Goal: Information Seeking & Learning: Learn about a topic

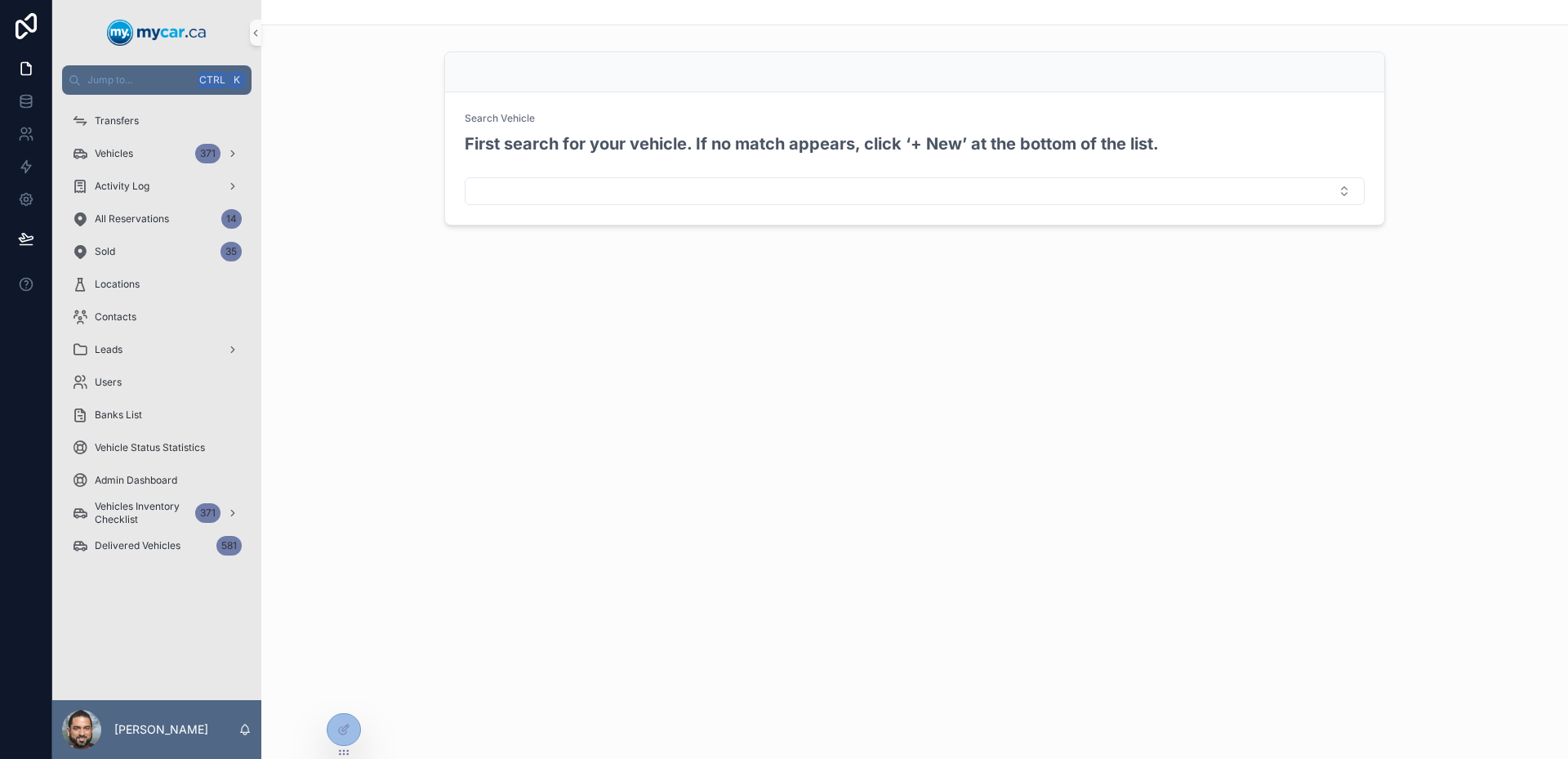
click at [856, 487] on div "Search Vehicle First search for your vehicle. If no match appears, click ‘+ New…" at bounding box center [914, 380] width 1306 height 759
click at [157, 232] on link "All Reservations 14" at bounding box center [157, 219] width 189 height 29
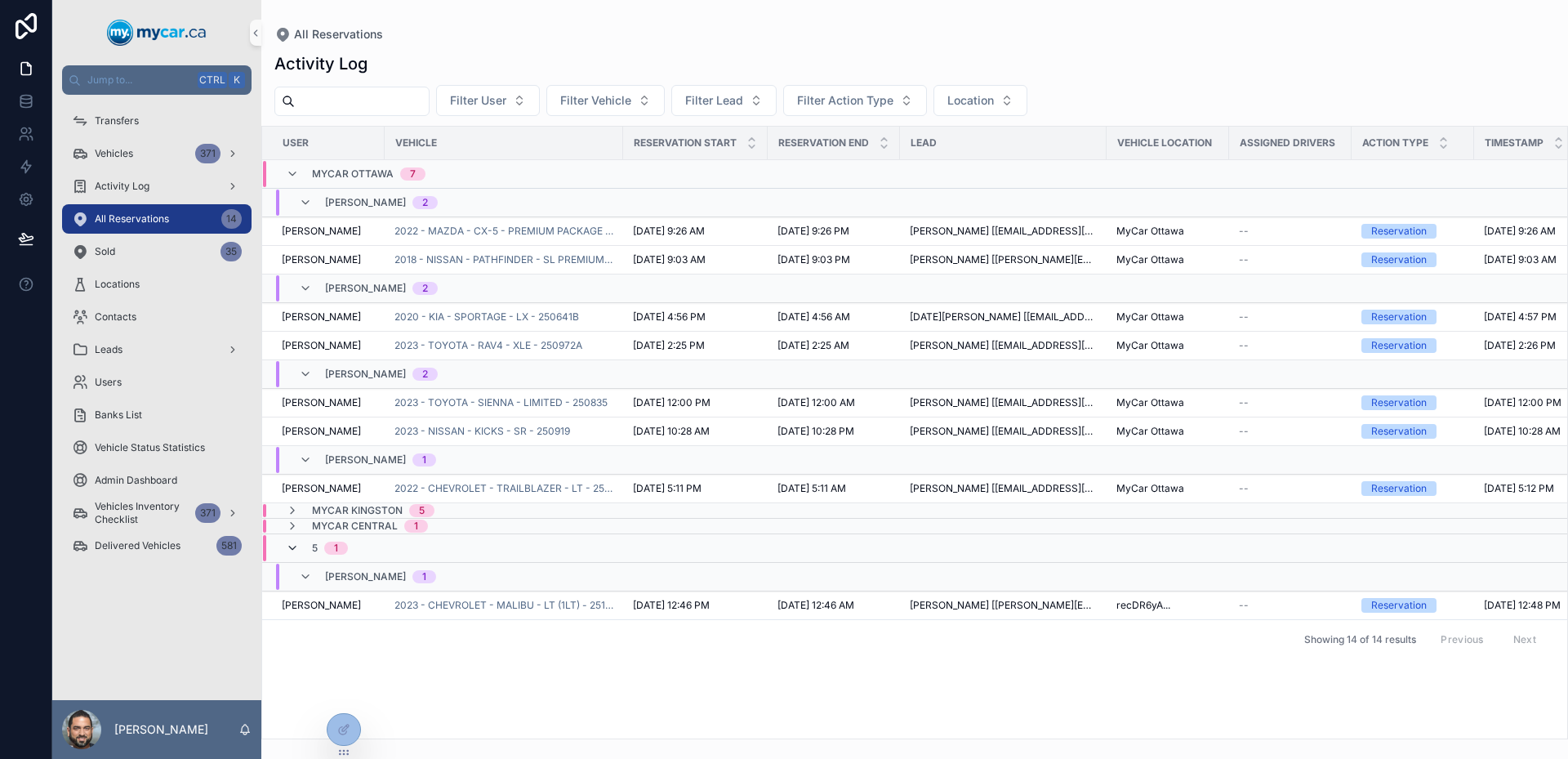
click at [295, 543] on icon "scrollable content" at bounding box center [292, 548] width 13 height 13
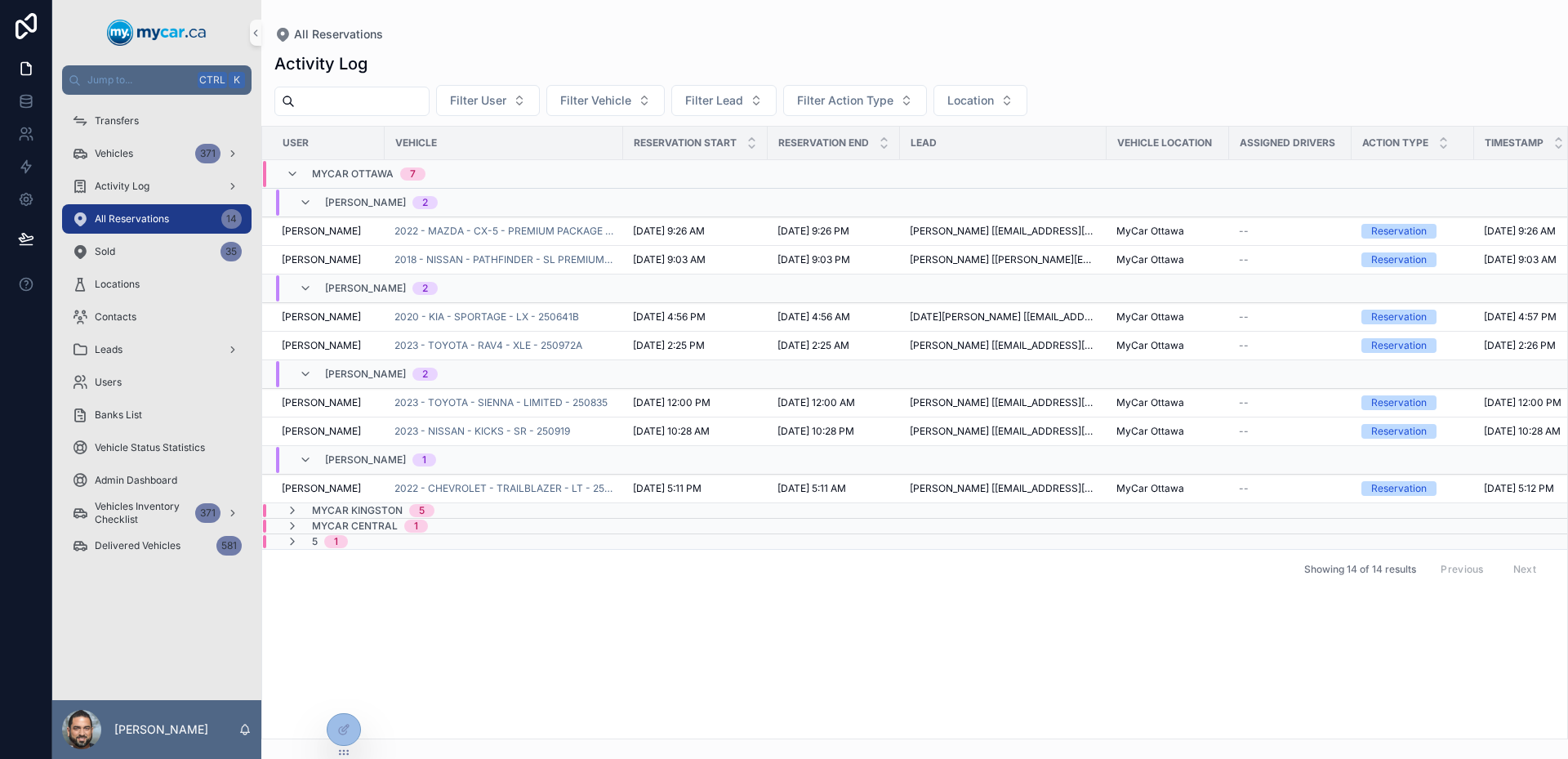
click at [295, 543] on icon "scrollable content" at bounding box center [292, 541] width 13 height 13
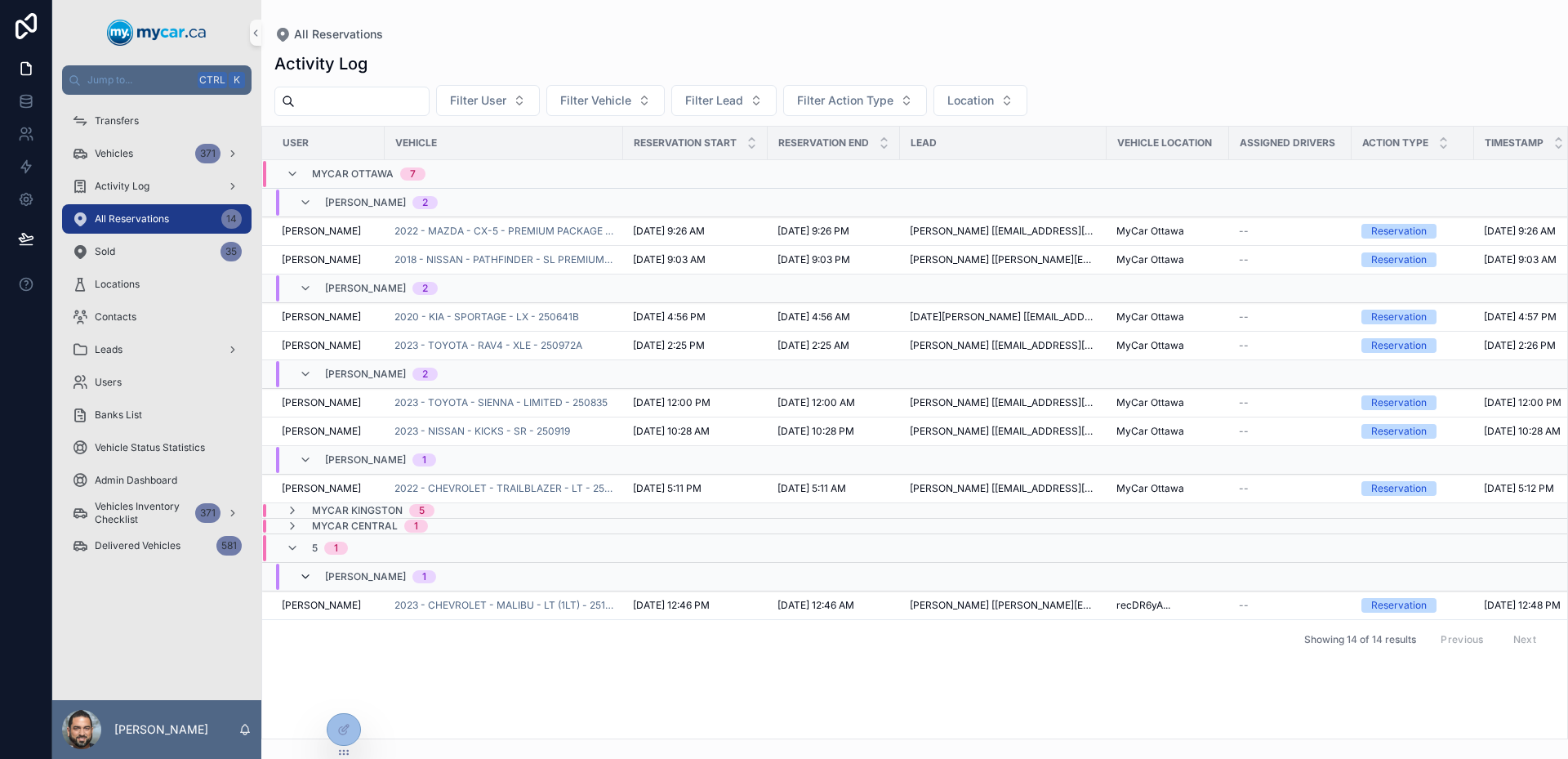
click at [305, 575] on icon "scrollable content" at bounding box center [305, 577] width 13 height 13
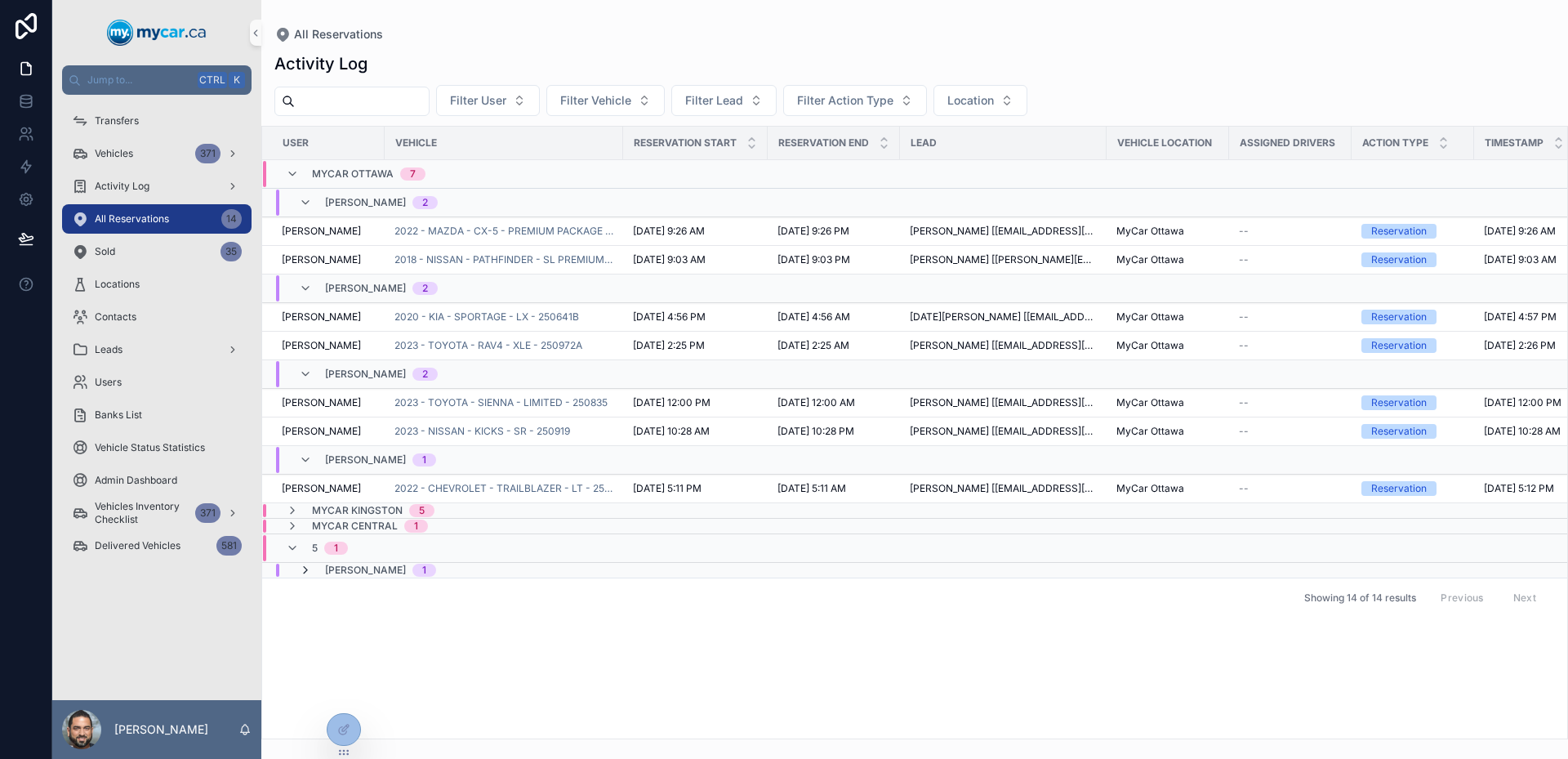
click at [306, 572] on icon "scrollable content" at bounding box center [305, 570] width 13 height 13
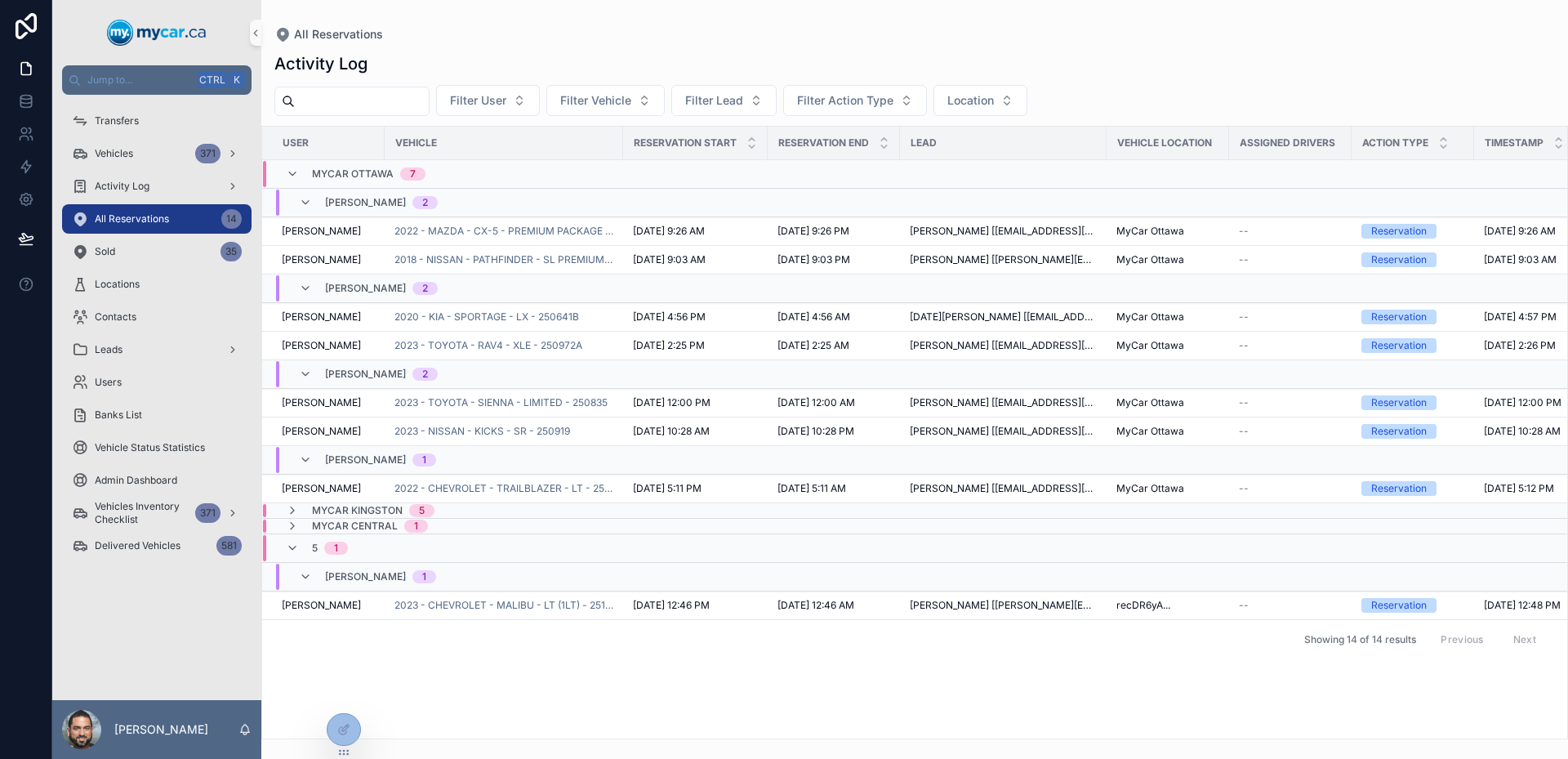
click at [306, 572] on icon "scrollable content" at bounding box center [305, 577] width 13 height 13
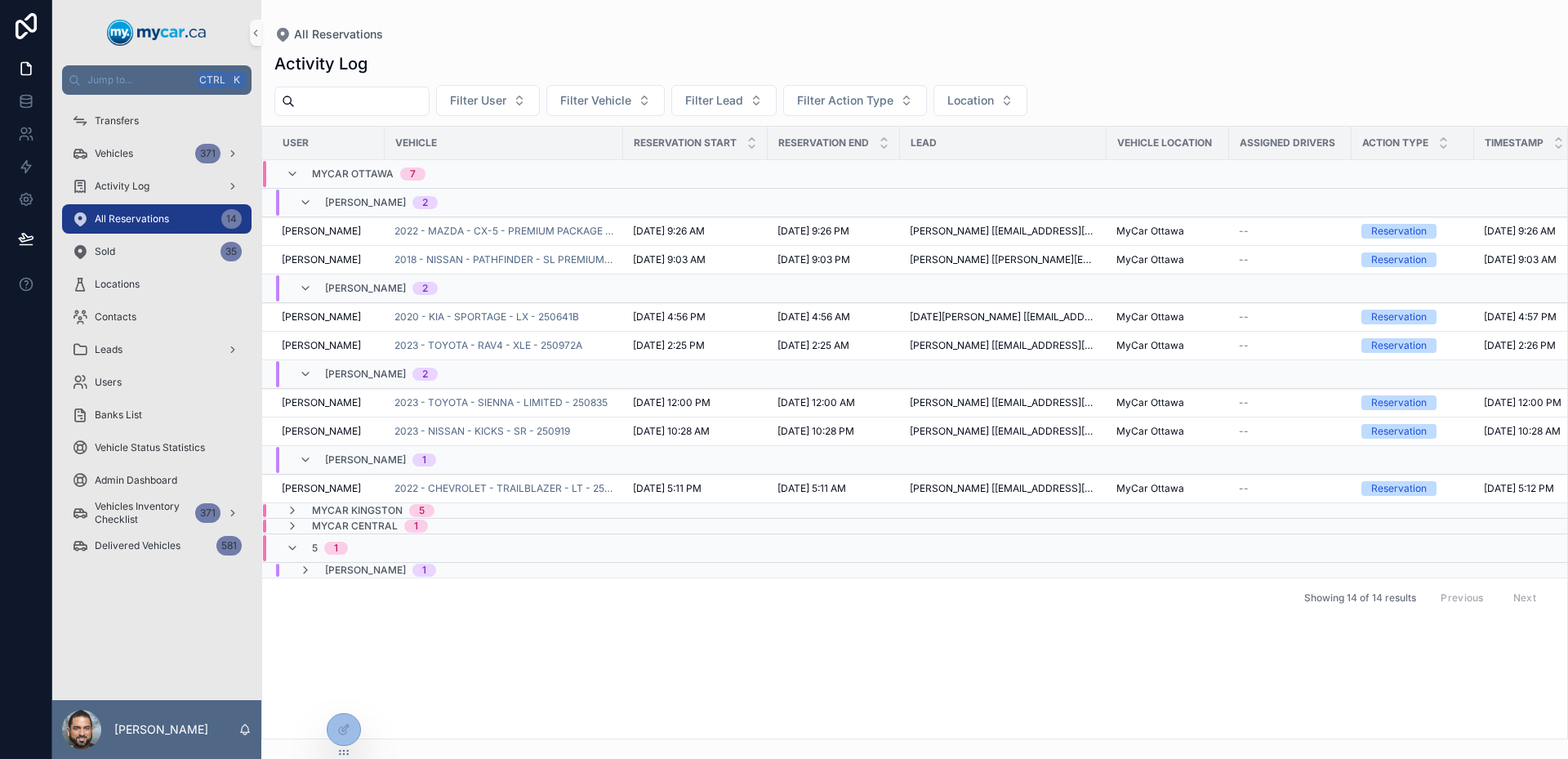
click at [306, 572] on icon "scrollable content" at bounding box center [305, 570] width 13 height 13
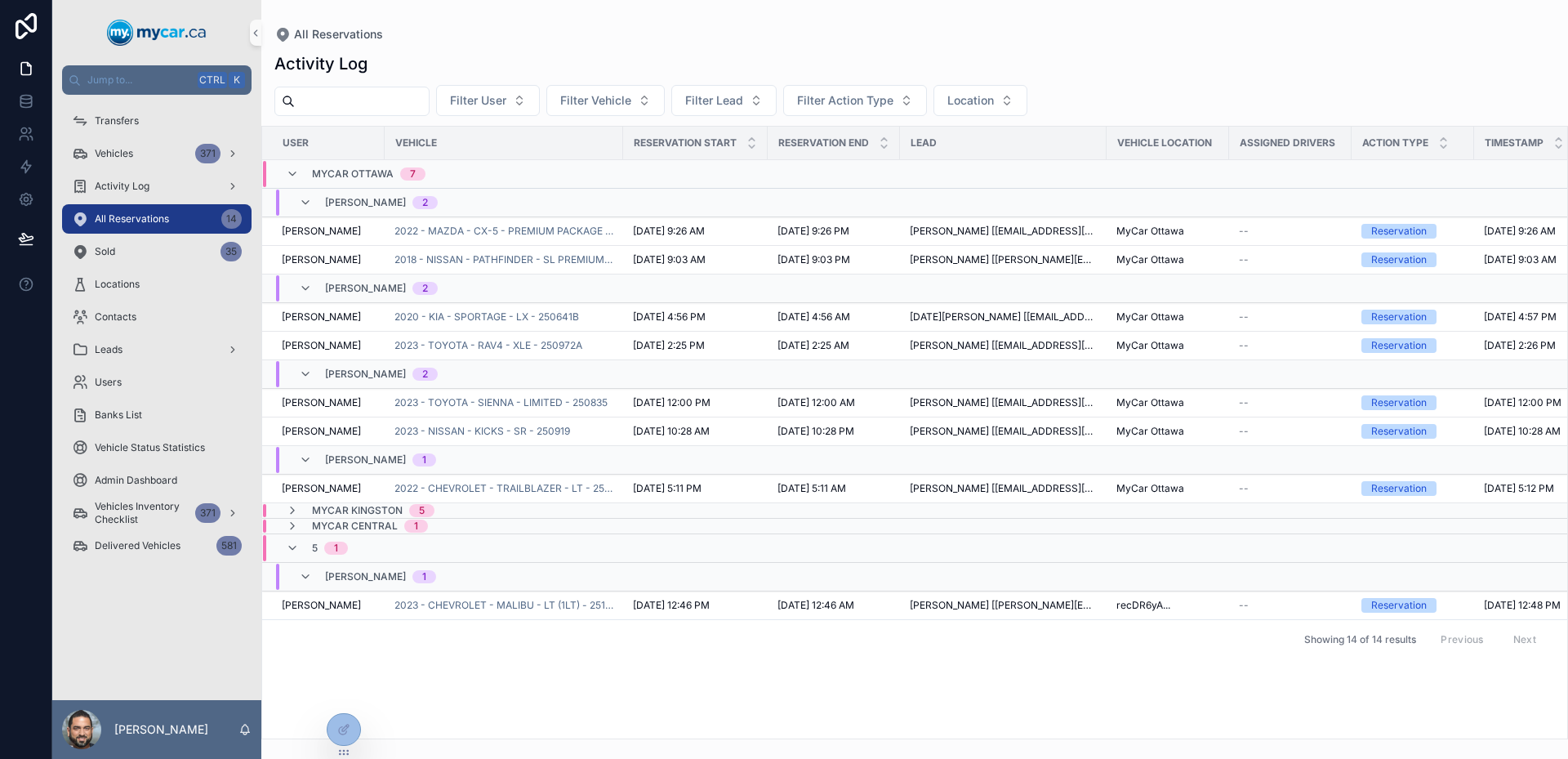
click at [306, 572] on icon "scrollable content" at bounding box center [305, 577] width 13 height 13
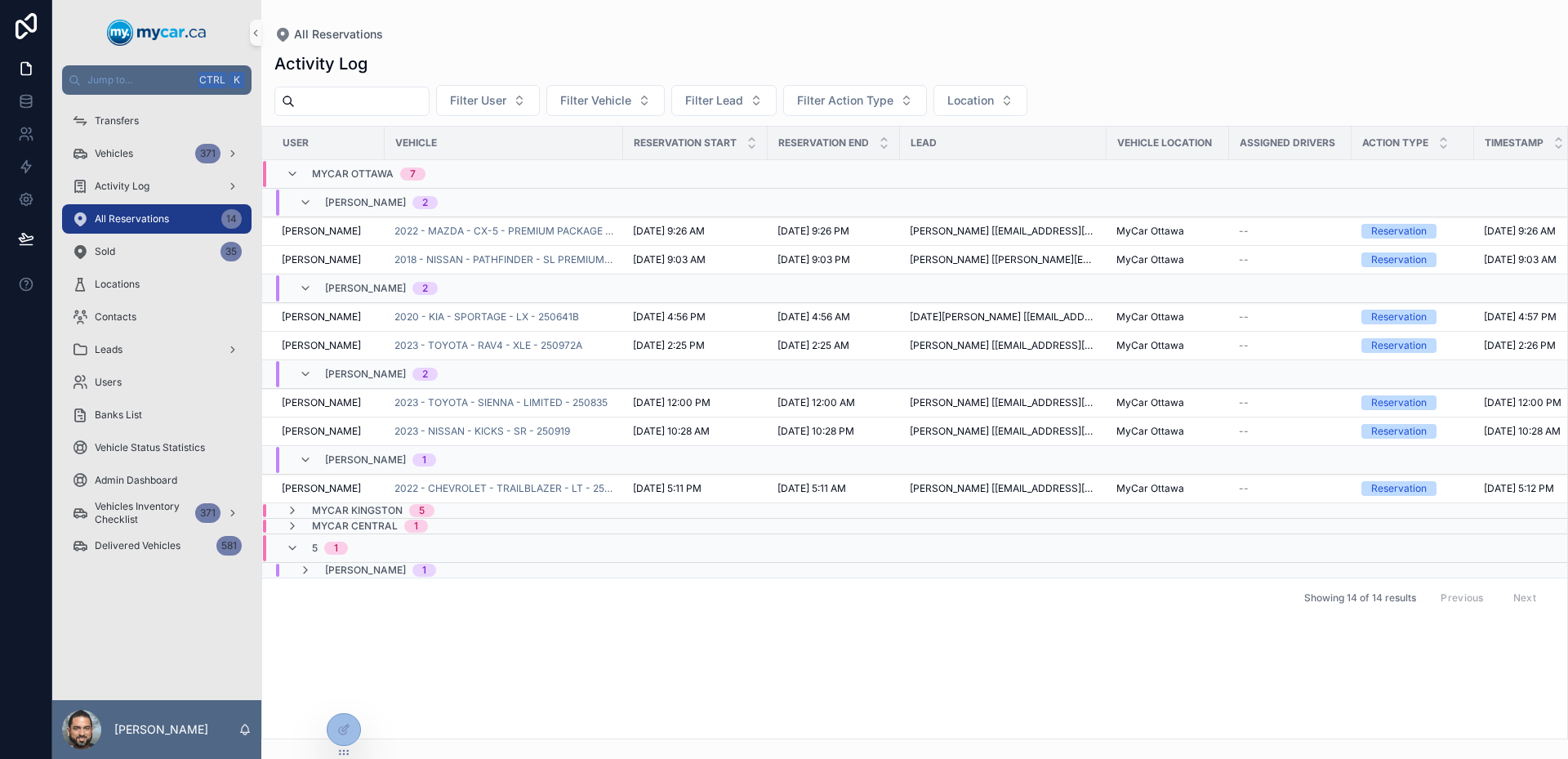
click at [299, 544] on div "5 1" at bounding box center [317, 548] width 62 height 26
click at [299, 544] on div "5 1" at bounding box center [317, 541] width 62 height 13
click at [299, 527] on div "MyCar Central 1" at bounding box center [356, 526] width 142 height 13
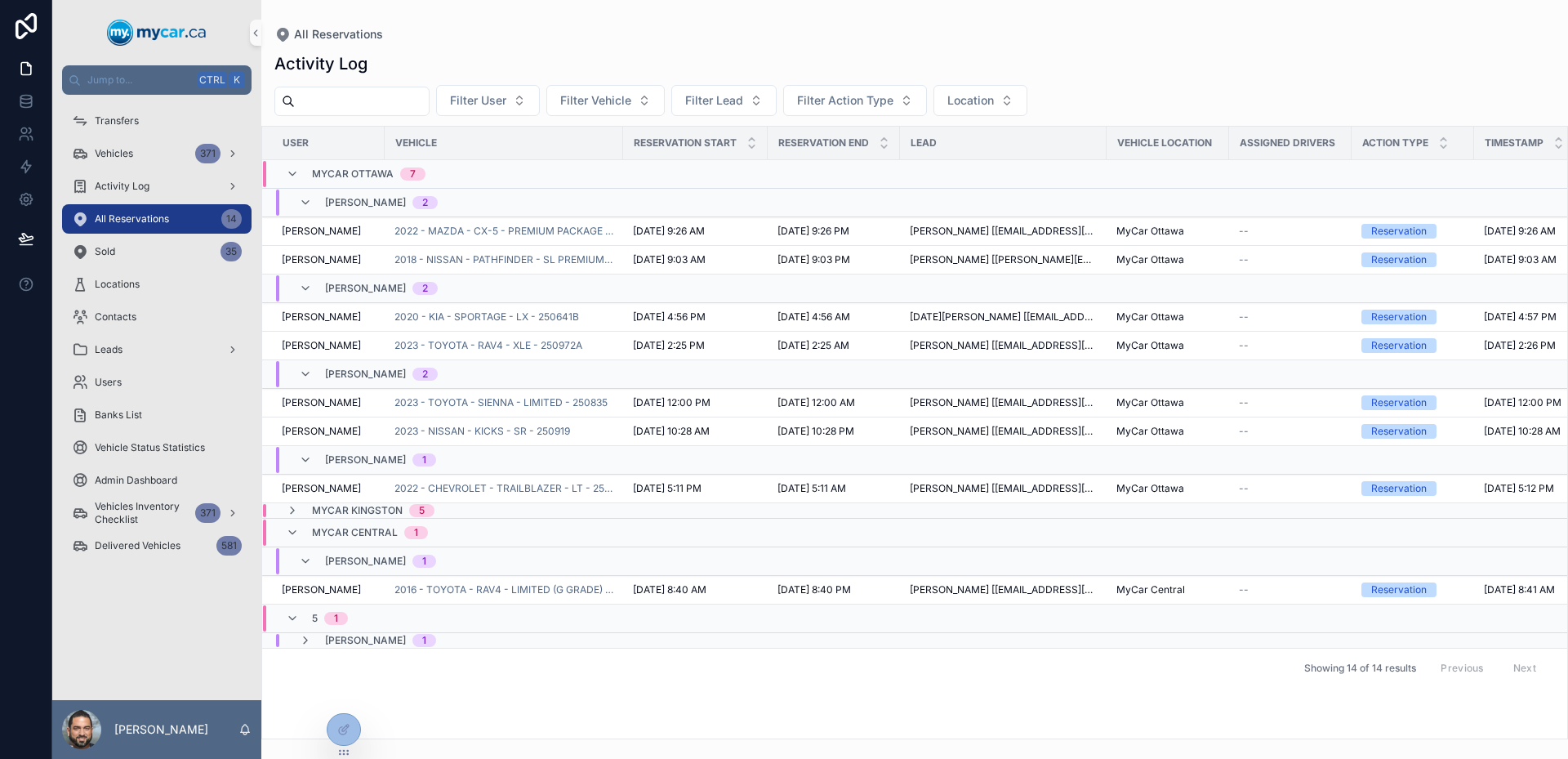
click at [299, 527] on icon "scrollable content" at bounding box center [292, 533] width 13 height 13
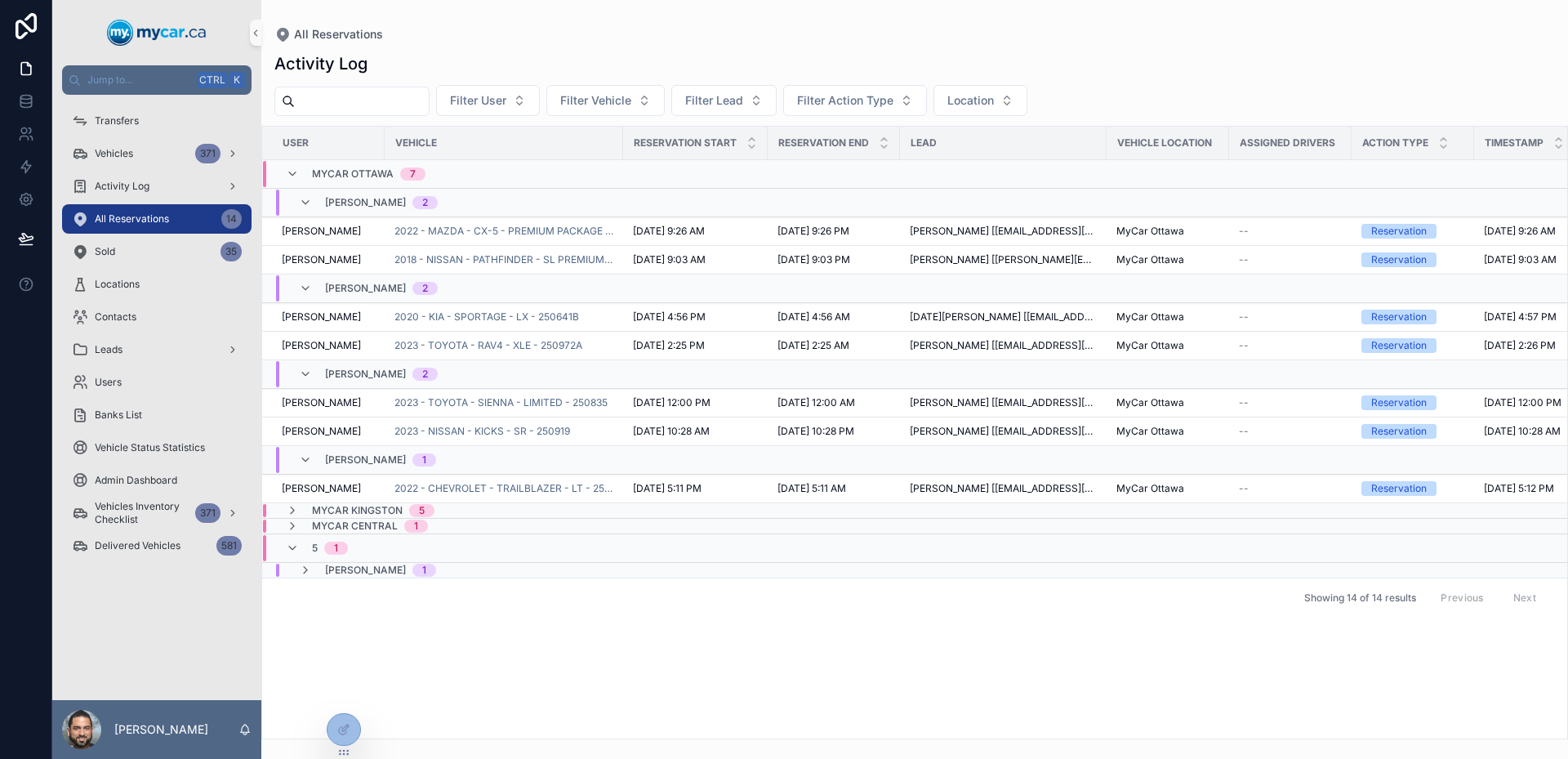
click at [302, 506] on div "MyCar Kingston 5" at bounding box center [360, 511] width 149 height 13
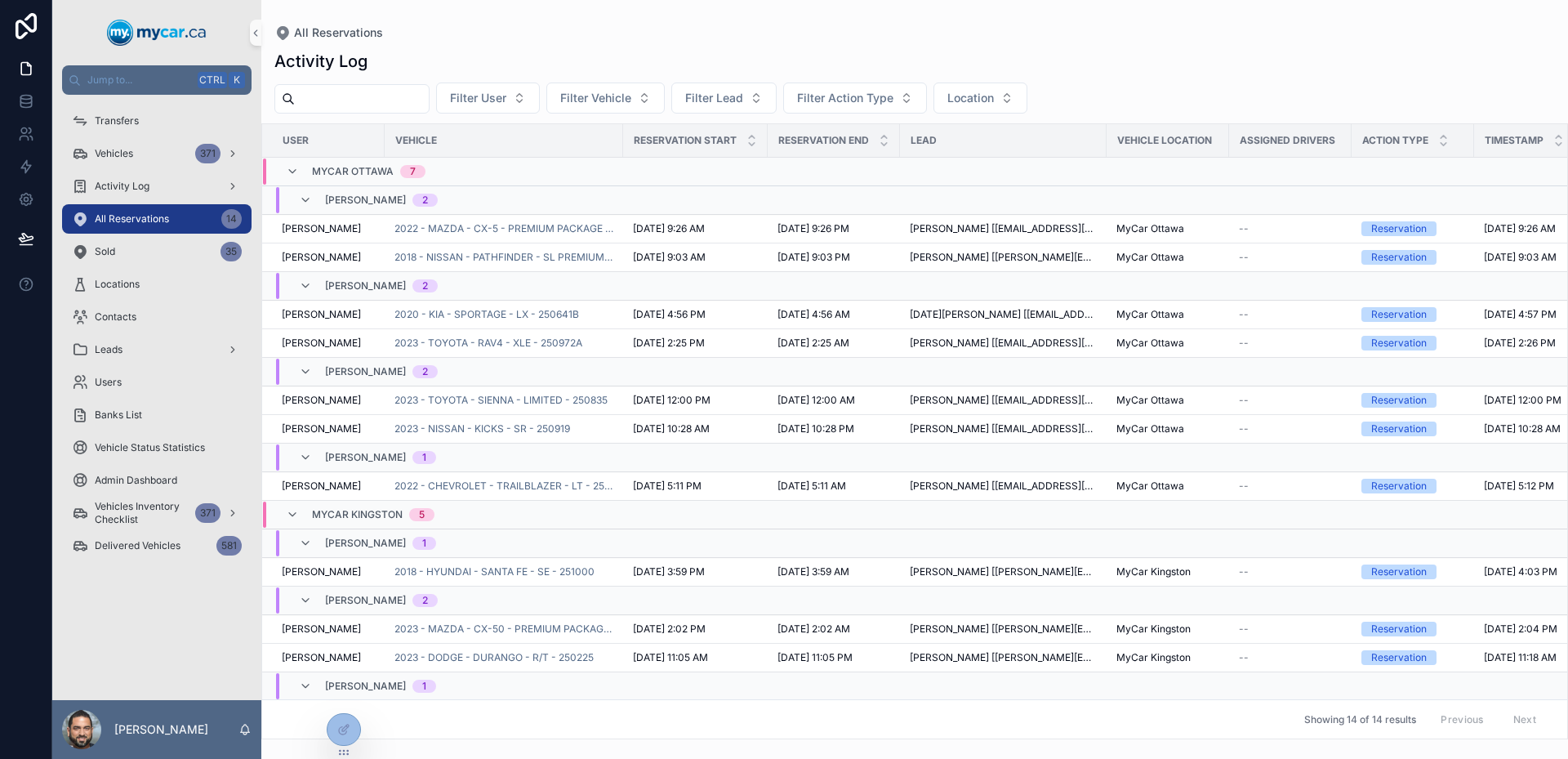
click at [302, 506] on div "MyCar Kingston 5" at bounding box center [360, 515] width 149 height 26
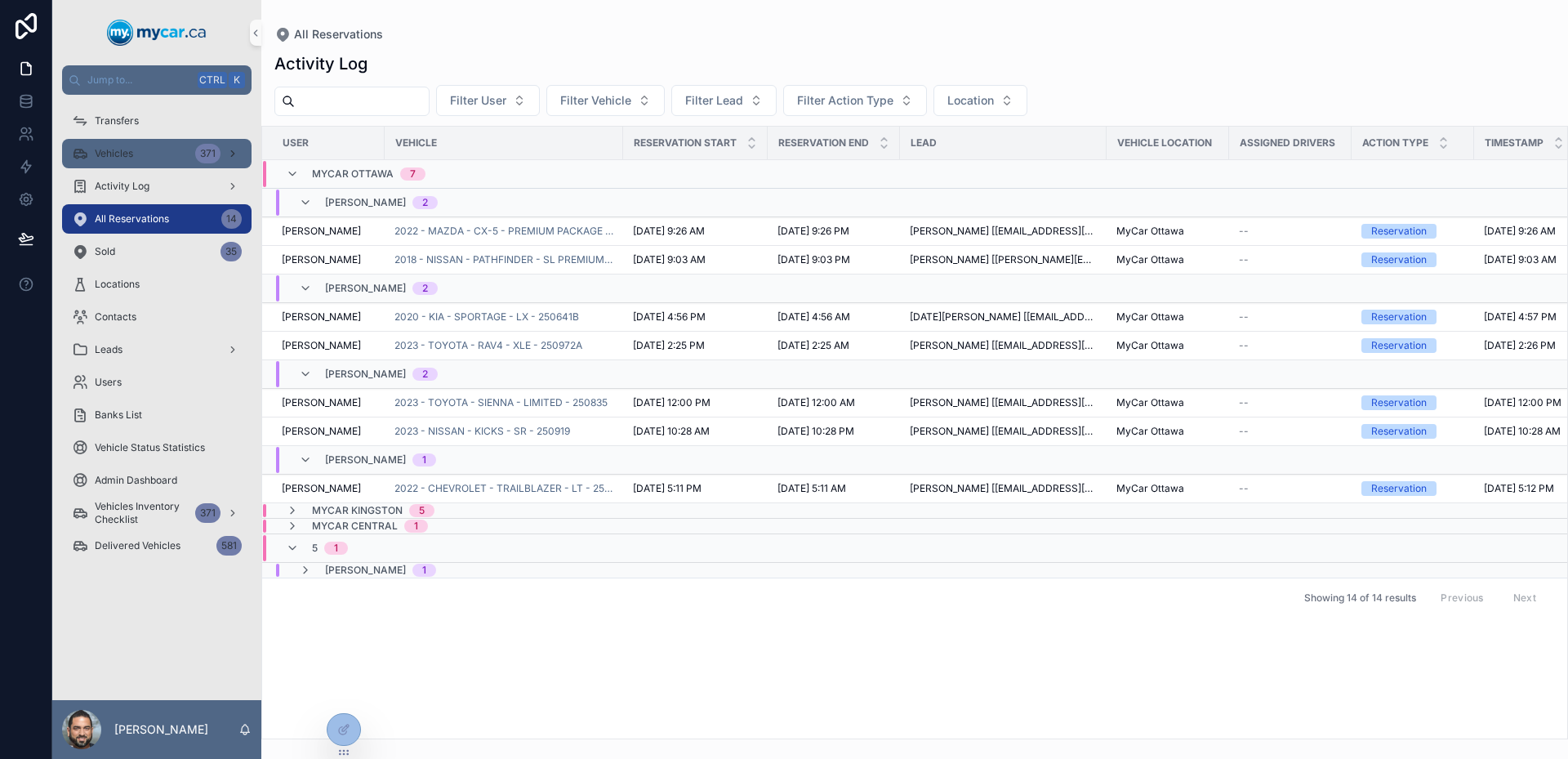
click at [160, 162] on div "Vehicles 371" at bounding box center [156, 153] width 170 height 26
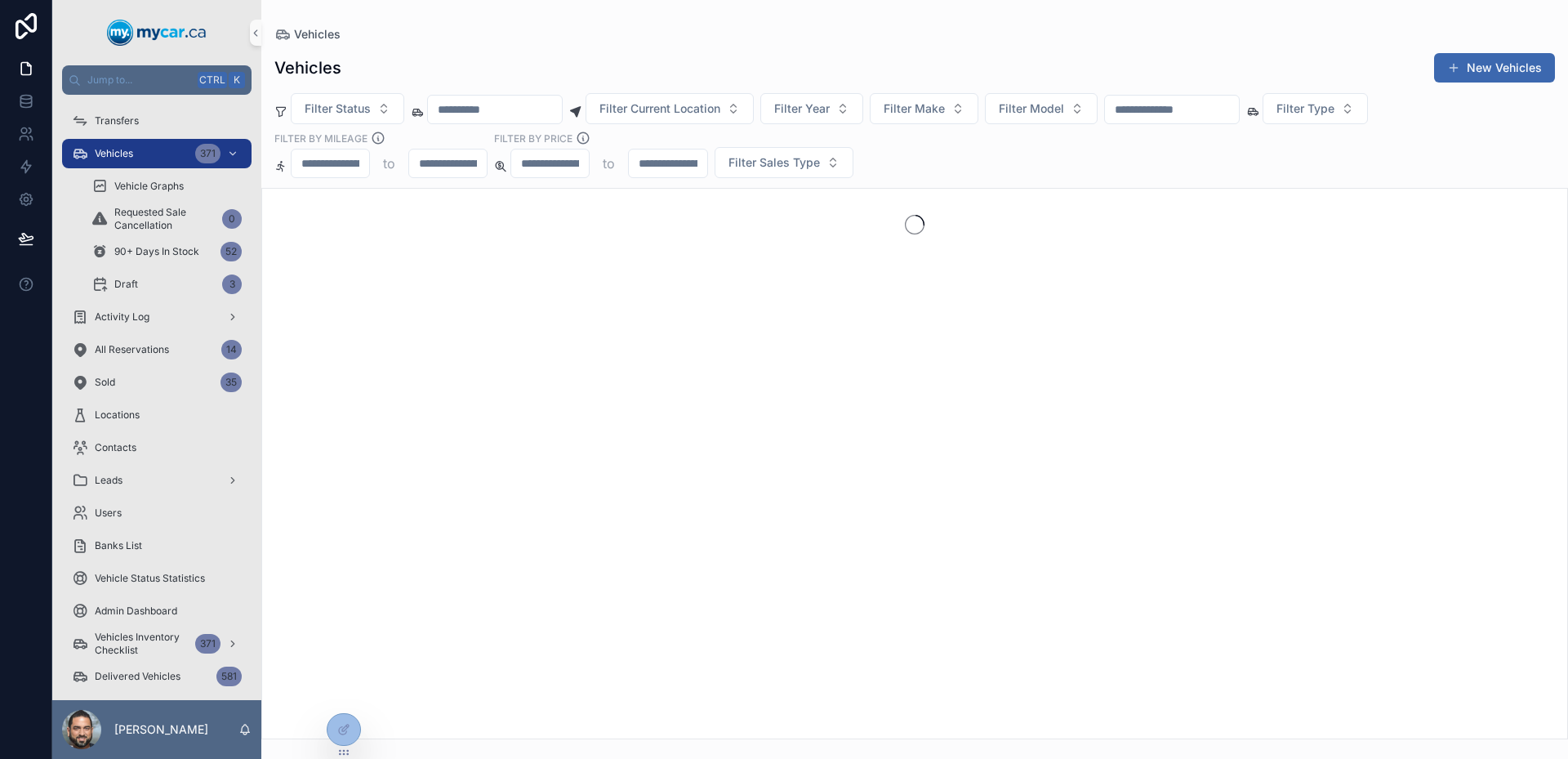
click at [1218, 97] on div "scrollable content" at bounding box center [1172, 109] width 136 height 29
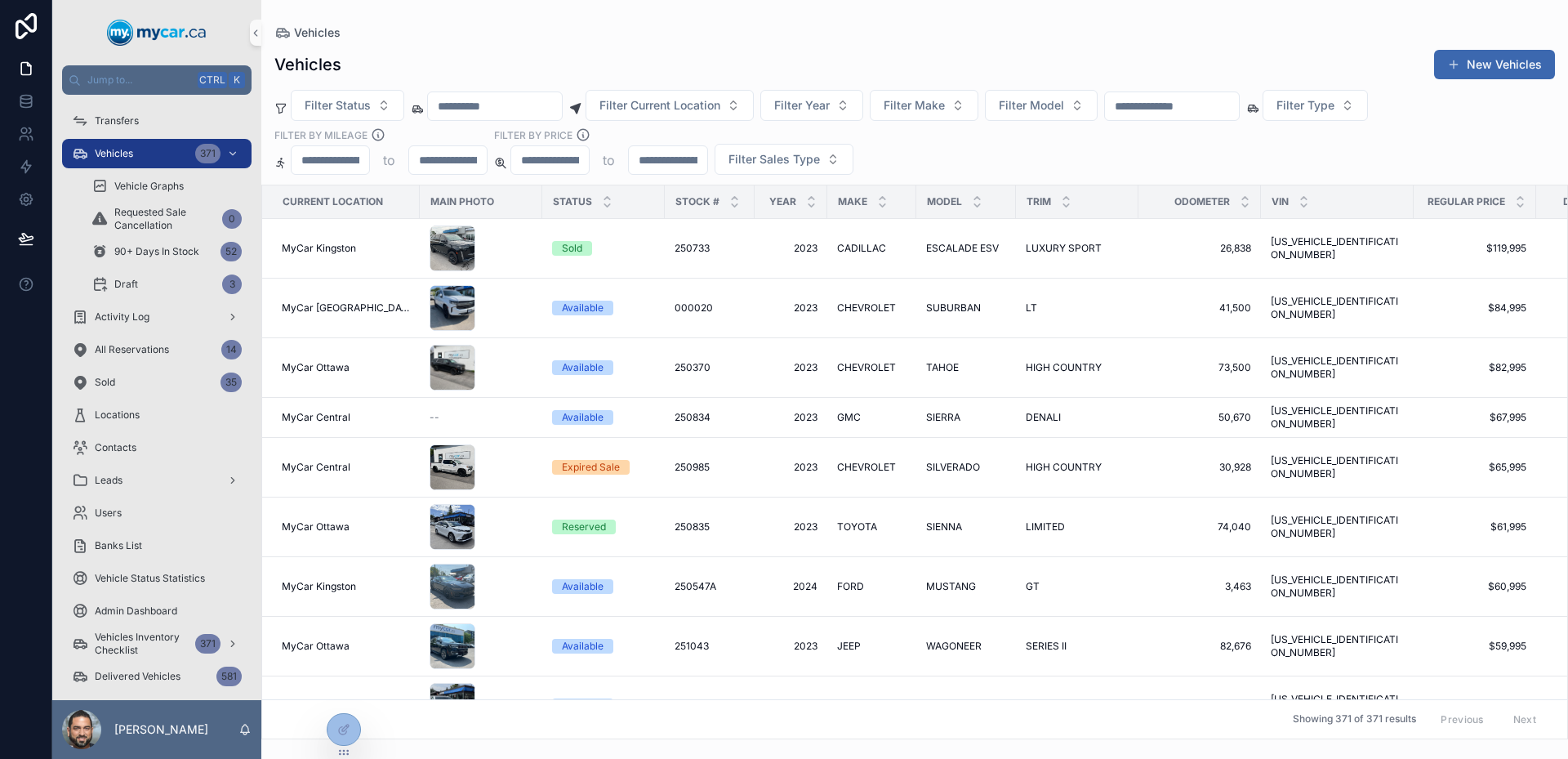
click at [1225, 108] on input "scrollable content" at bounding box center [1172, 106] width 134 height 23
type input "*"
click at [1193, 130] on div "Filter Status Filter Current Location Filter Year Filter Make Filter Model Filt…" at bounding box center [914, 132] width 1306 height 85
click at [932, 154] on div "Filter Status Filter Current Location Filter Year Filter Make Filter Model Filt…" at bounding box center [914, 132] width 1306 height 85
click at [1197, 99] on input "scrollable content" at bounding box center [1172, 106] width 134 height 23
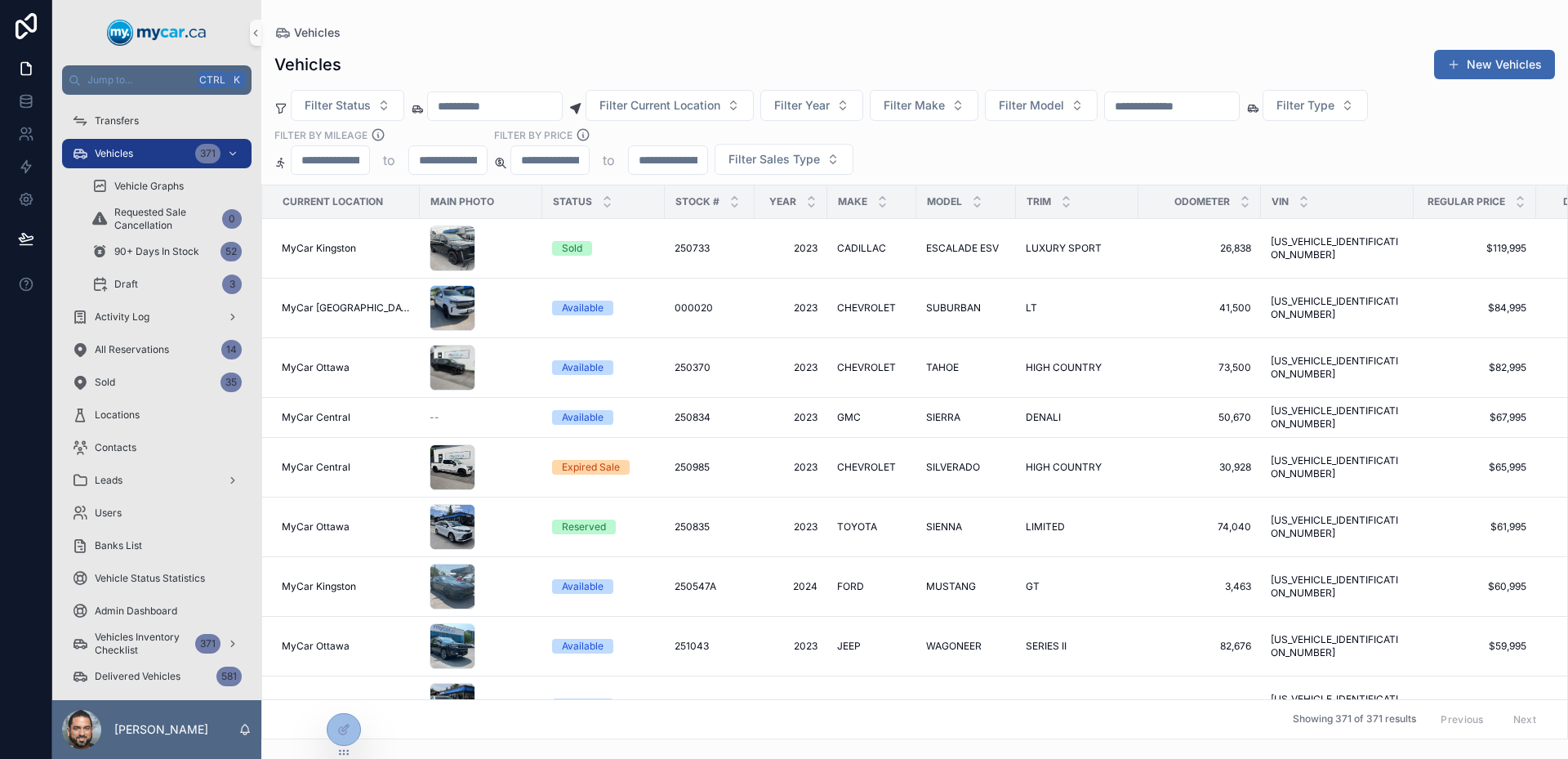
type input "******"
drag, startPoint x: 1205, startPoint y: 97, endPoint x: 1059, endPoint y: 73, distance: 148.0
click at [1055, 69] on div "Vehicles New Vehicles Filter Status Filter Current Location Filter Year Filter …" at bounding box center [914, 390] width 1306 height 700
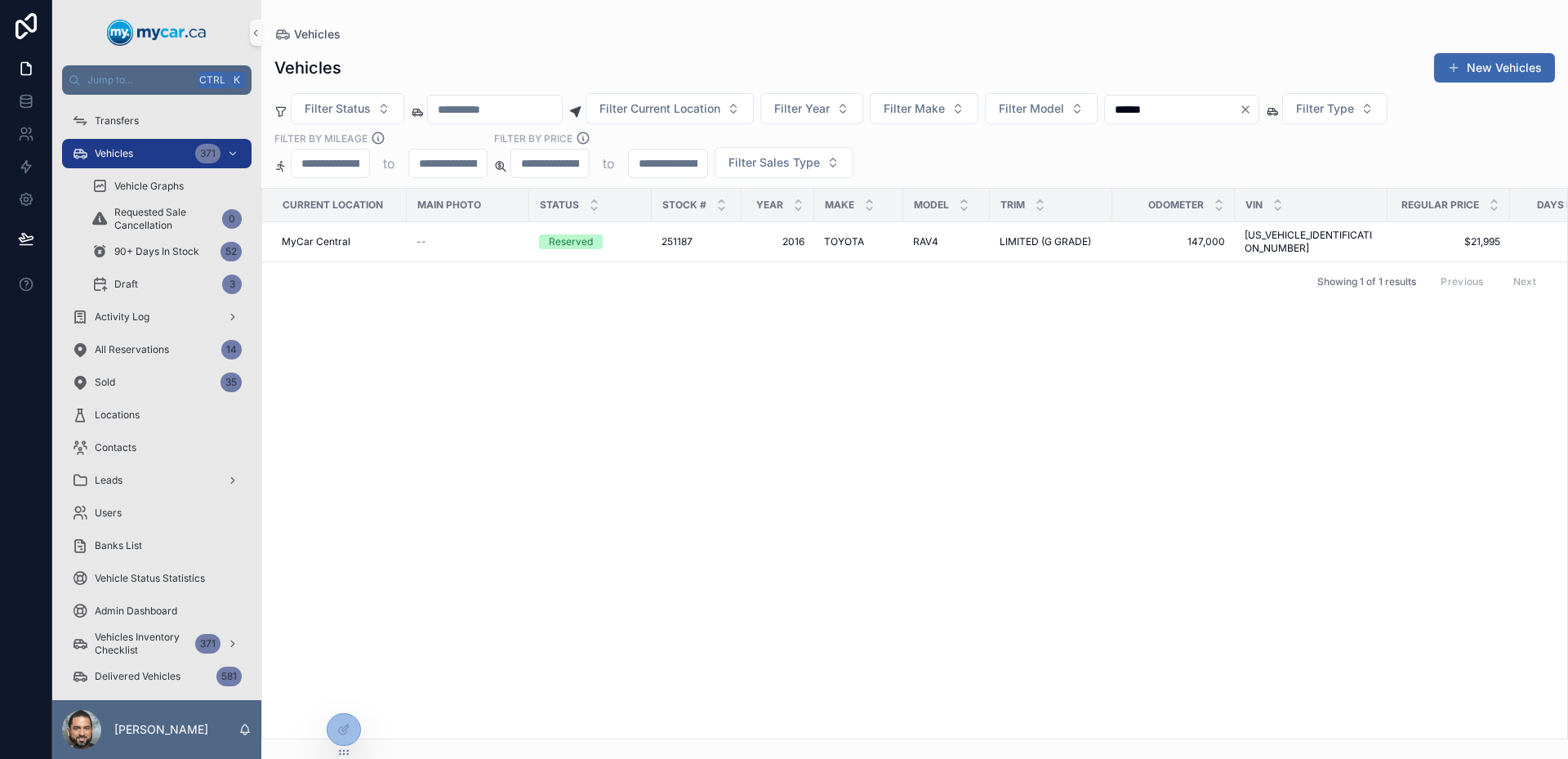
click at [1175, 99] on input "******" at bounding box center [1172, 109] width 134 height 23
click at [1197, 113] on input "scrollable content" at bounding box center [1172, 109] width 134 height 23
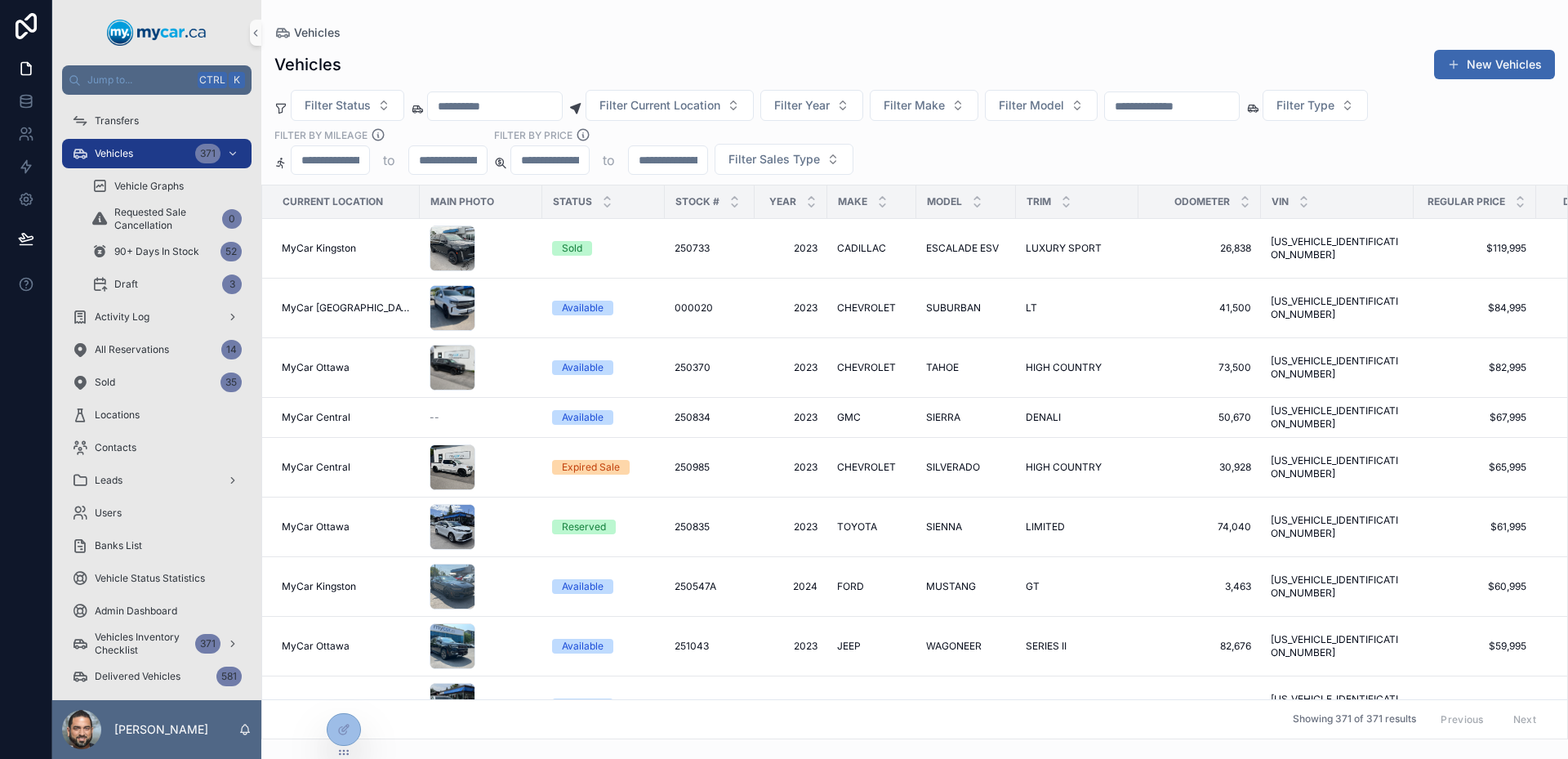
click at [1234, 97] on input "scrollable content" at bounding box center [1172, 106] width 134 height 23
type input "******"
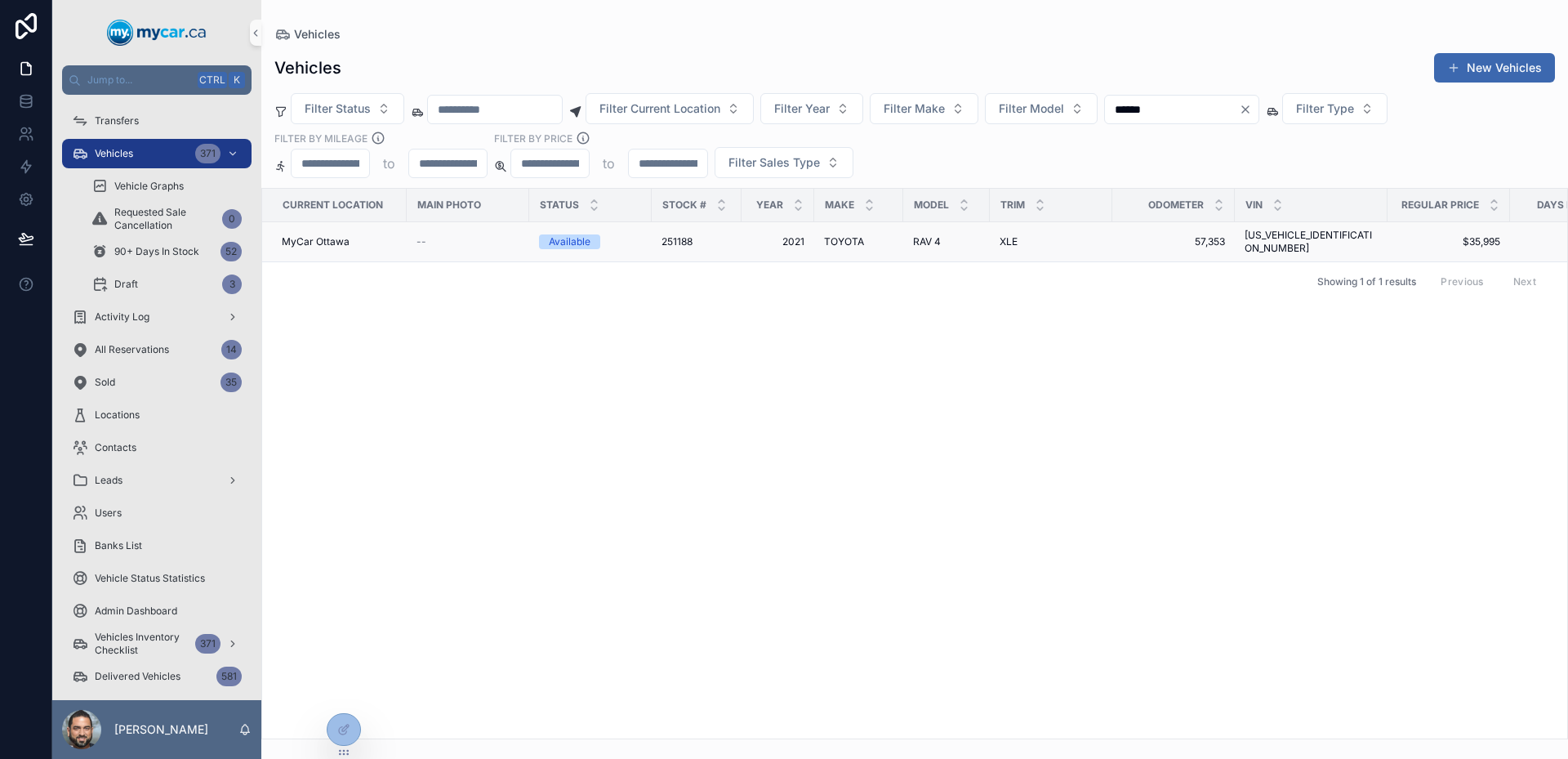
scroll to position [0, 66]
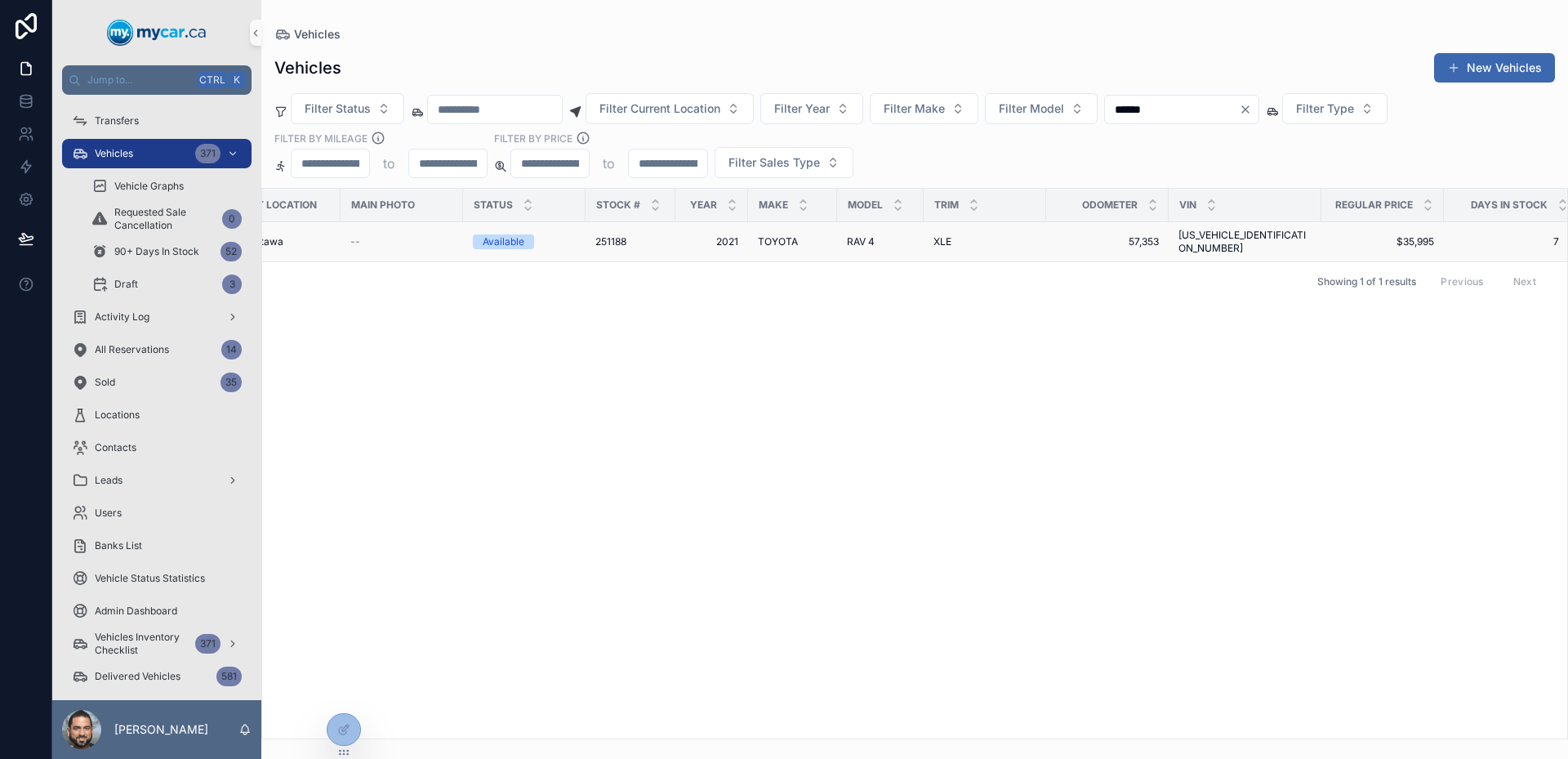
click at [1302, 232] on td "[US_VEHICLE_IDENTIFICATION_NUMBER] [US_VEHICLE_IDENTIFICATION_NUMBER]" at bounding box center [1245, 243] width 152 height 40
click at [423, 235] on div "--" at bounding box center [401, 242] width 103 height 13
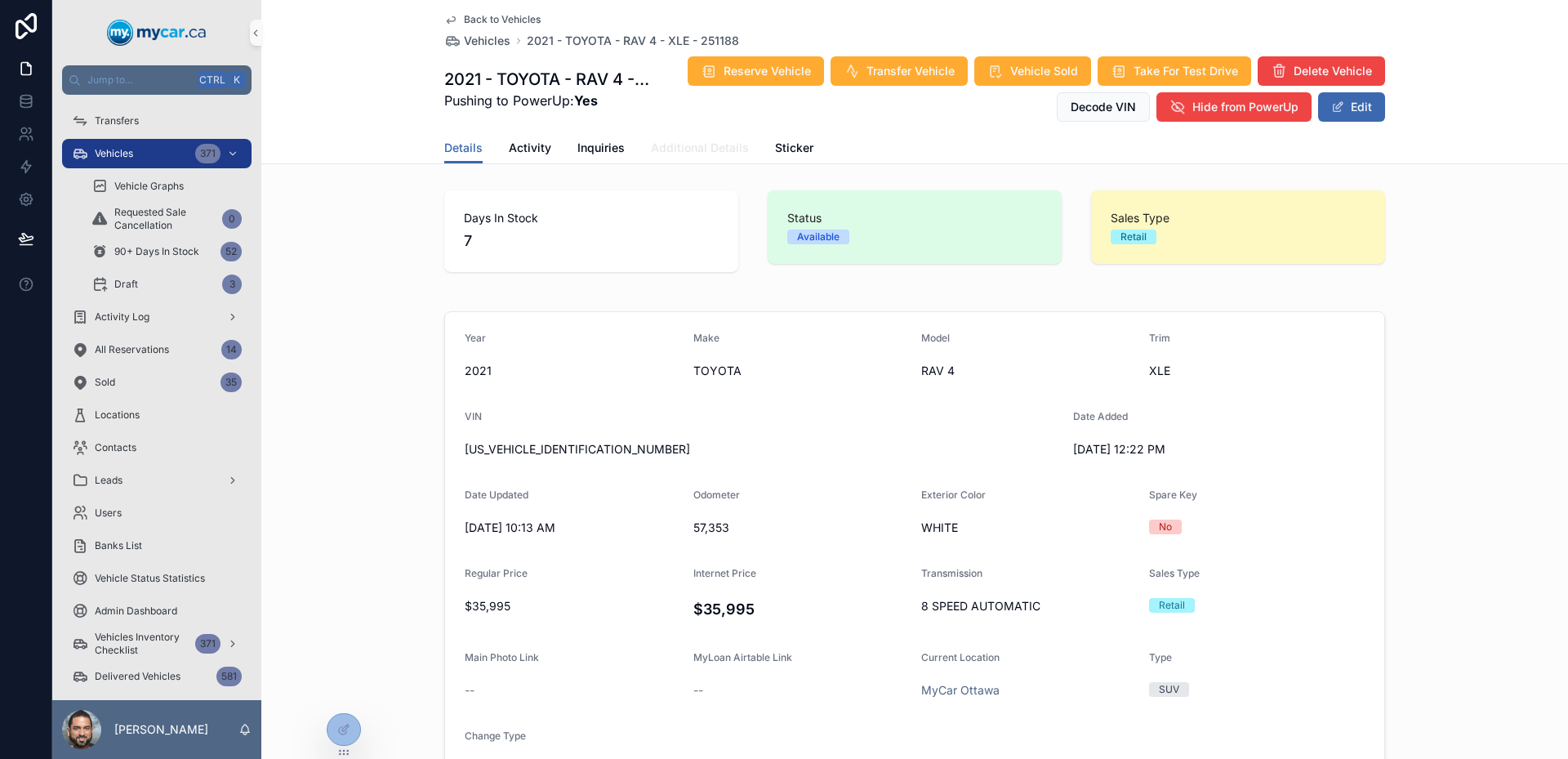
click at [724, 156] on link "Additional Details" at bounding box center [700, 150] width 98 height 33
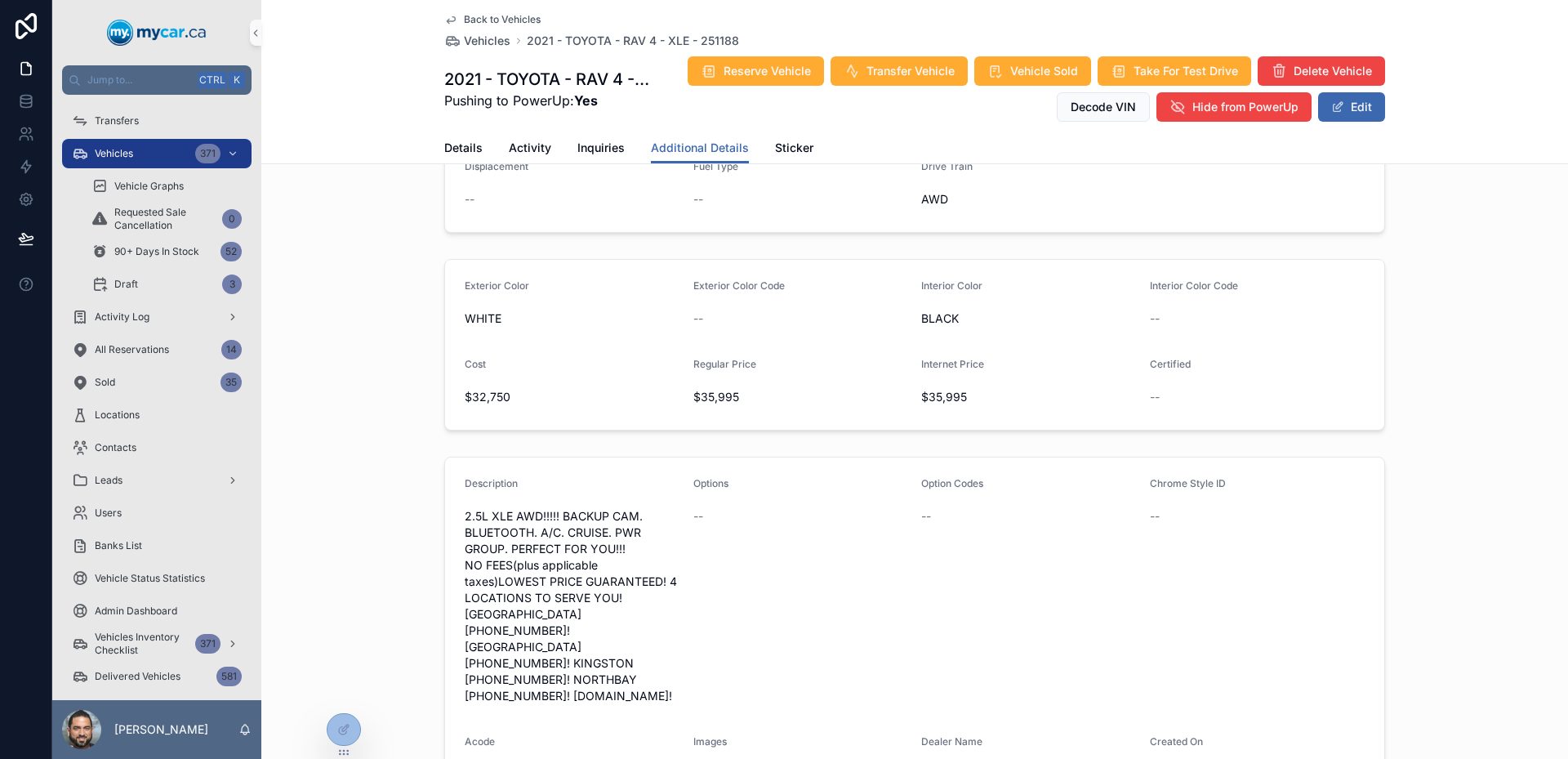
scroll to position [490, 0]
drag, startPoint x: 513, startPoint y: 372, endPoint x: 463, endPoint y: 379, distance: 50.5
click at [465, 387] on span "$32,750" at bounding box center [572, 395] width 216 height 17
drag, startPoint x: 463, startPoint y: 378, endPoint x: 498, endPoint y: 377, distance: 35.0
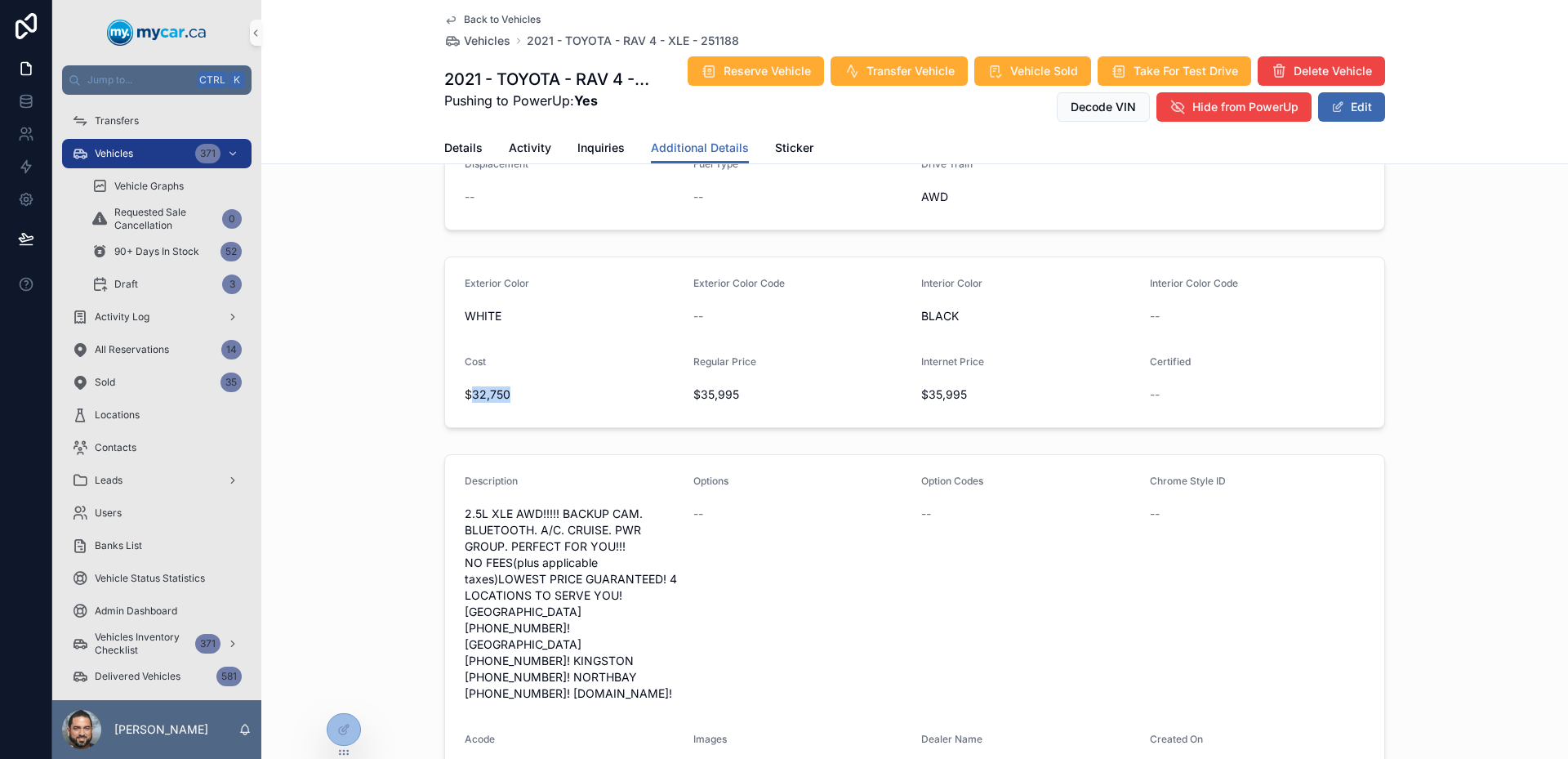
click at [497, 387] on span "$32,750" at bounding box center [572, 395] width 216 height 17
click at [498, 387] on span "$32,750" at bounding box center [572, 395] width 216 height 17
drag, startPoint x: 512, startPoint y: 393, endPoint x: 438, endPoint y: 389, distance: 74.1
click at [446, 389] on form "Exterior Color WHITE Exterior Color Code -- Interior Color BLACK Interior Color…" at bounding box center [915, 342] width 939 height 170
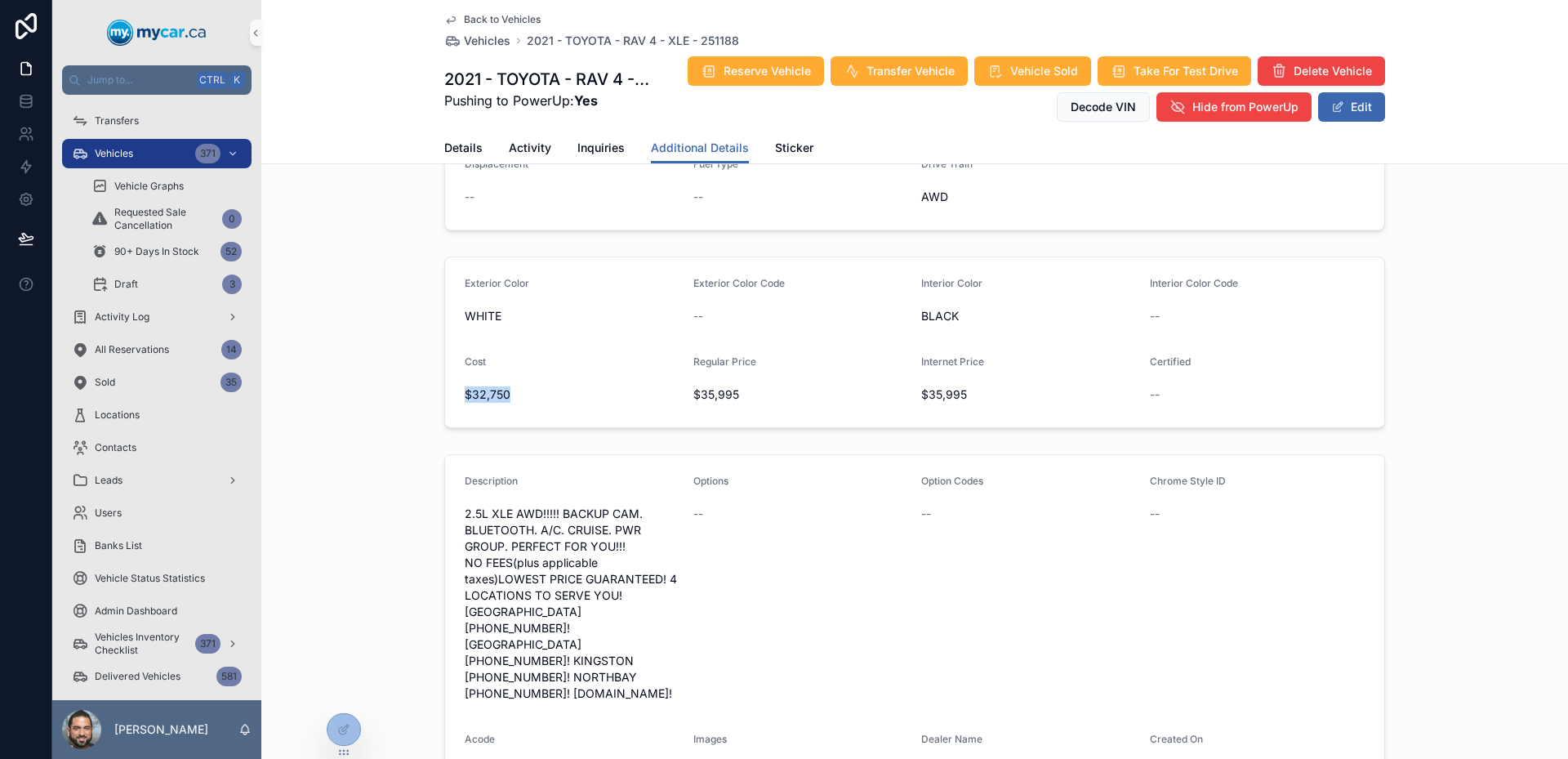
drag, startPoint x: 438, startPoint y: 389, endPoint x: 525, endPoint y: 371, distance: 88.8
click at [525, 371] on form "Exterior Color WHITE Exterior Color Code -- Interior Color BLACK Interior Color…" at bounding box center [915, 342] width 939 height 170
click at [525, 387] on span "$32,750" at bounding box center [572, 395] width 216 height 17
drag, startPoint x: 525, startPoint y: 371, endPoint x: 447, endPoint y: 385, distance: 79.2
click at [447, 385] on form "Exterior Color WHITE Exterior Color Code -- Interior Color BLACK Interior Color…" at bounding box center [915, 342] width 939 height 170
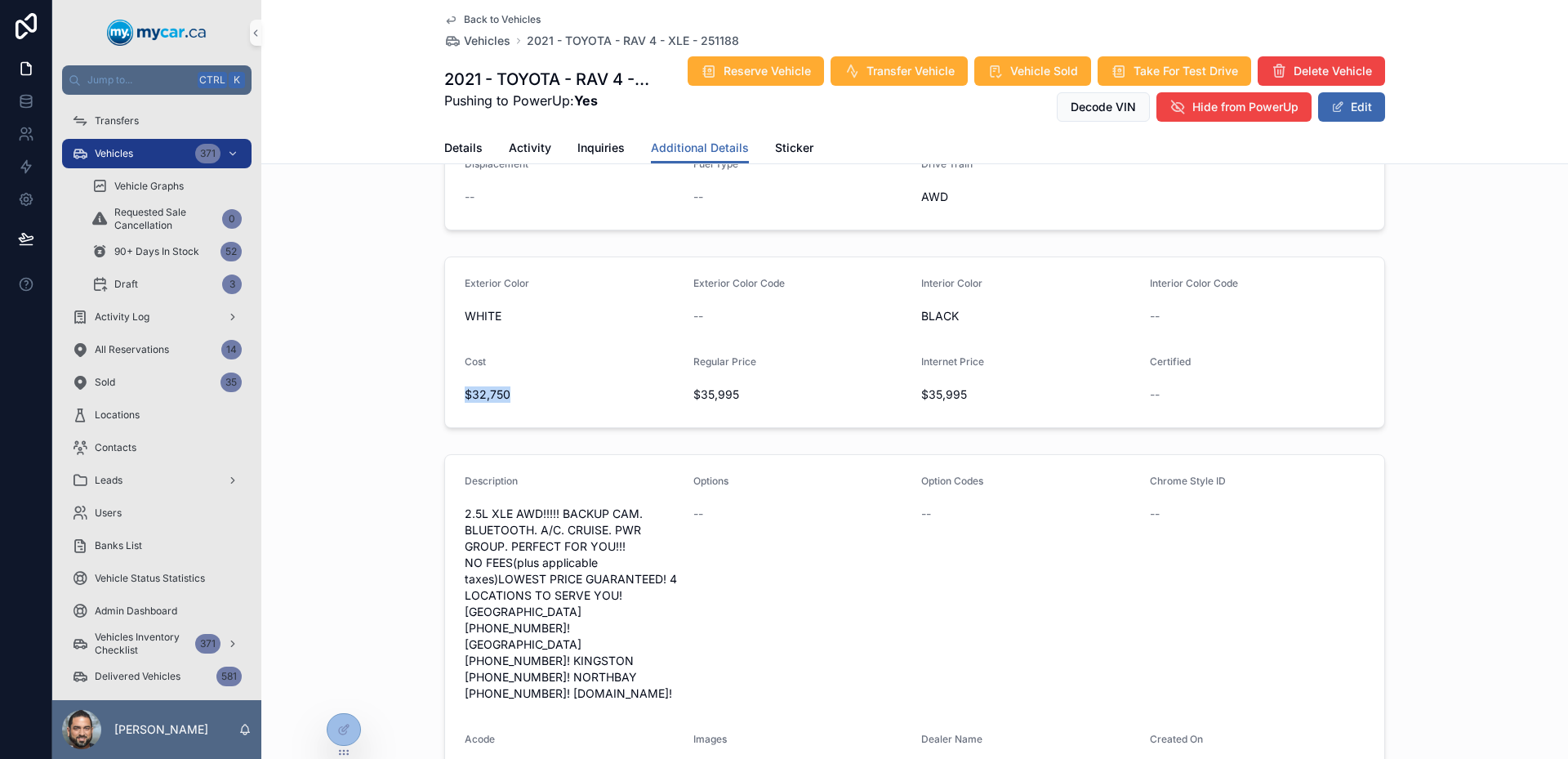
click at [447, 385] on form "Exterior Color WHITE Exterior Color Code -- Interior Color BLACK Interior Color…" at bounding box center [915, 342] width 939 height 170
drag, startPoint x: 447, startPoint y: 385, endPoint x: 553, endPoint y: 382, distance: 106.0
click at [550, 382] on form "Exterior Color WHITE Exterior Color Code -- Interior Color BLACK Interior Color…" at bounding box center [915, 342] width 939 height 170
click at [553, 387] on span "$32,750" at bounding box center [572, 395] width 216 height 17
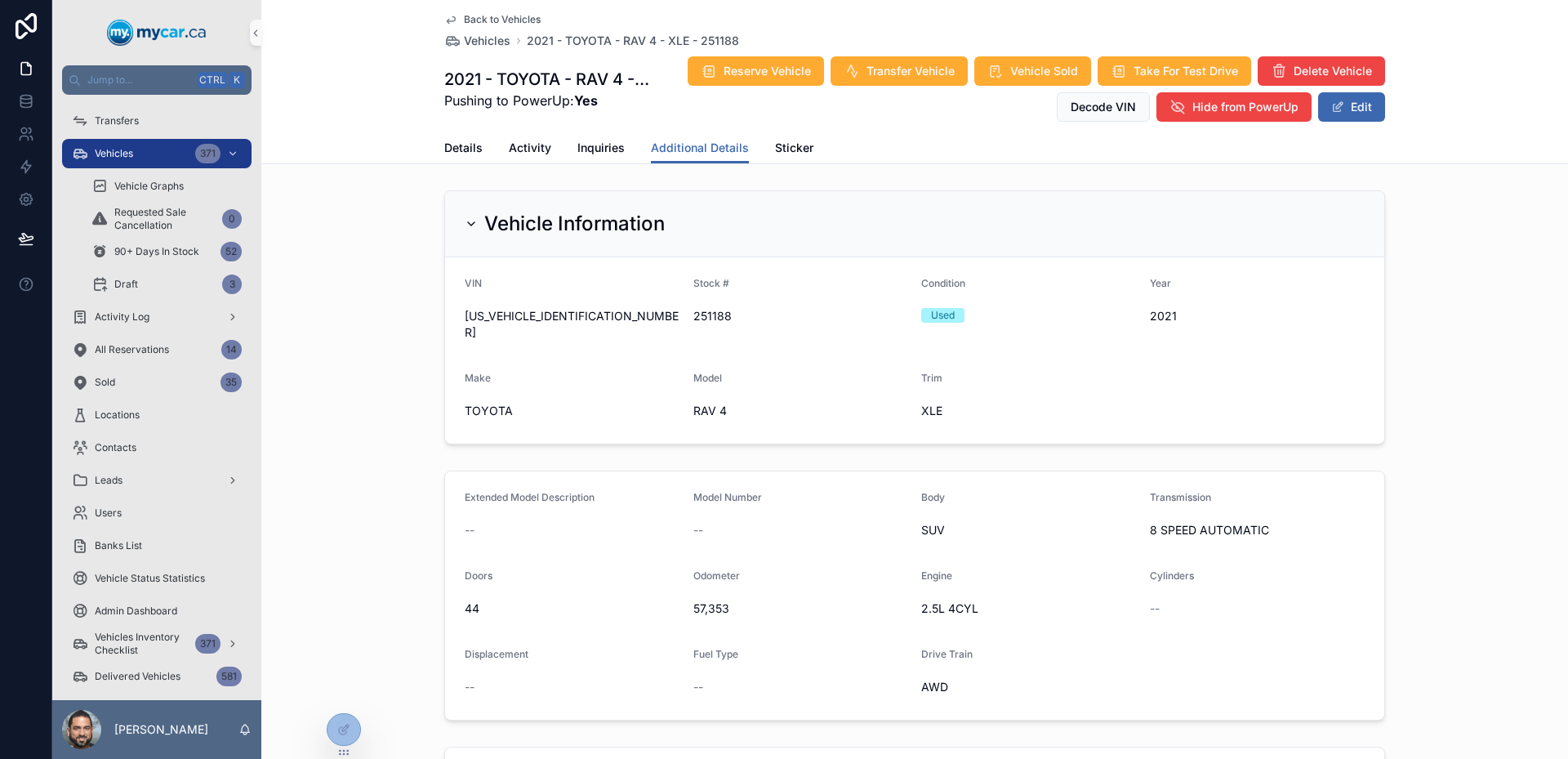
scroll to position [327, 0]
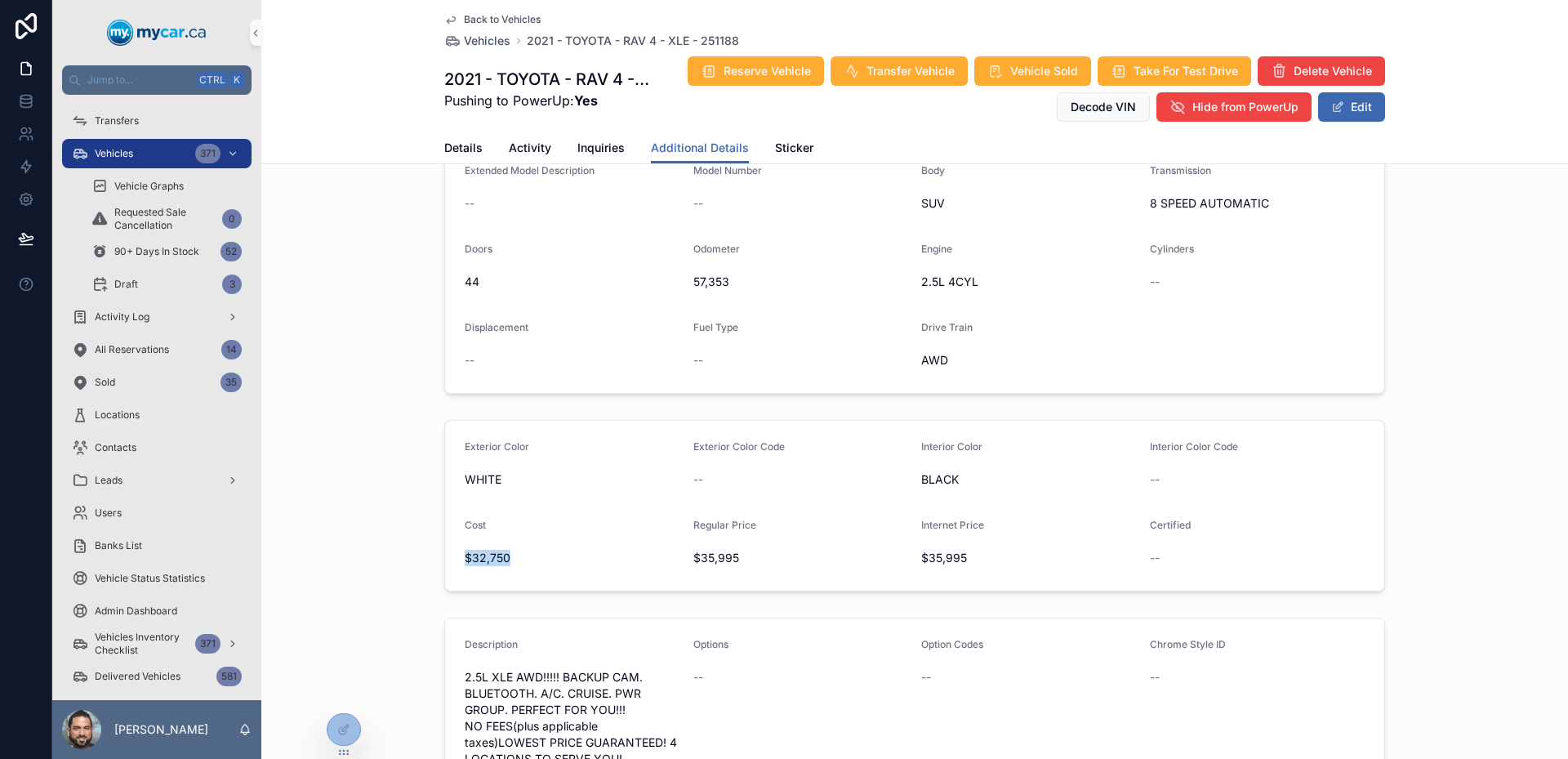
drag, startPoint x: 525, startPoint y: 538, endPoint x: 413, endPoint y: 546, distance: 112.3
click at [413, 546] on div "Exterior Color WHITE Exterior Color Code -- Interior Color BLACK Interior Color…" at bounding box center [914, 505] width 1306 height 185
copy span "$32,750"
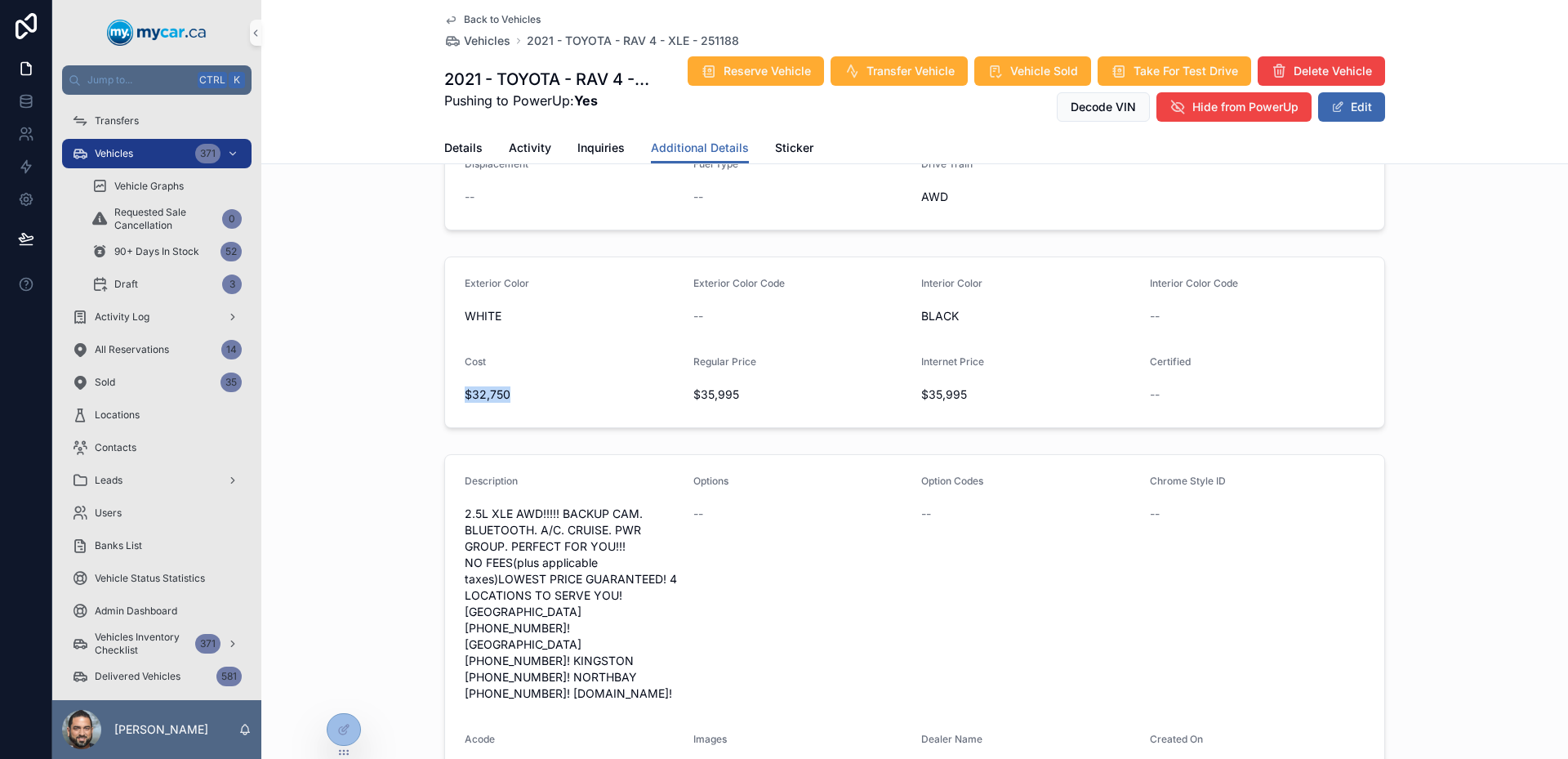
copy span "$32,750"
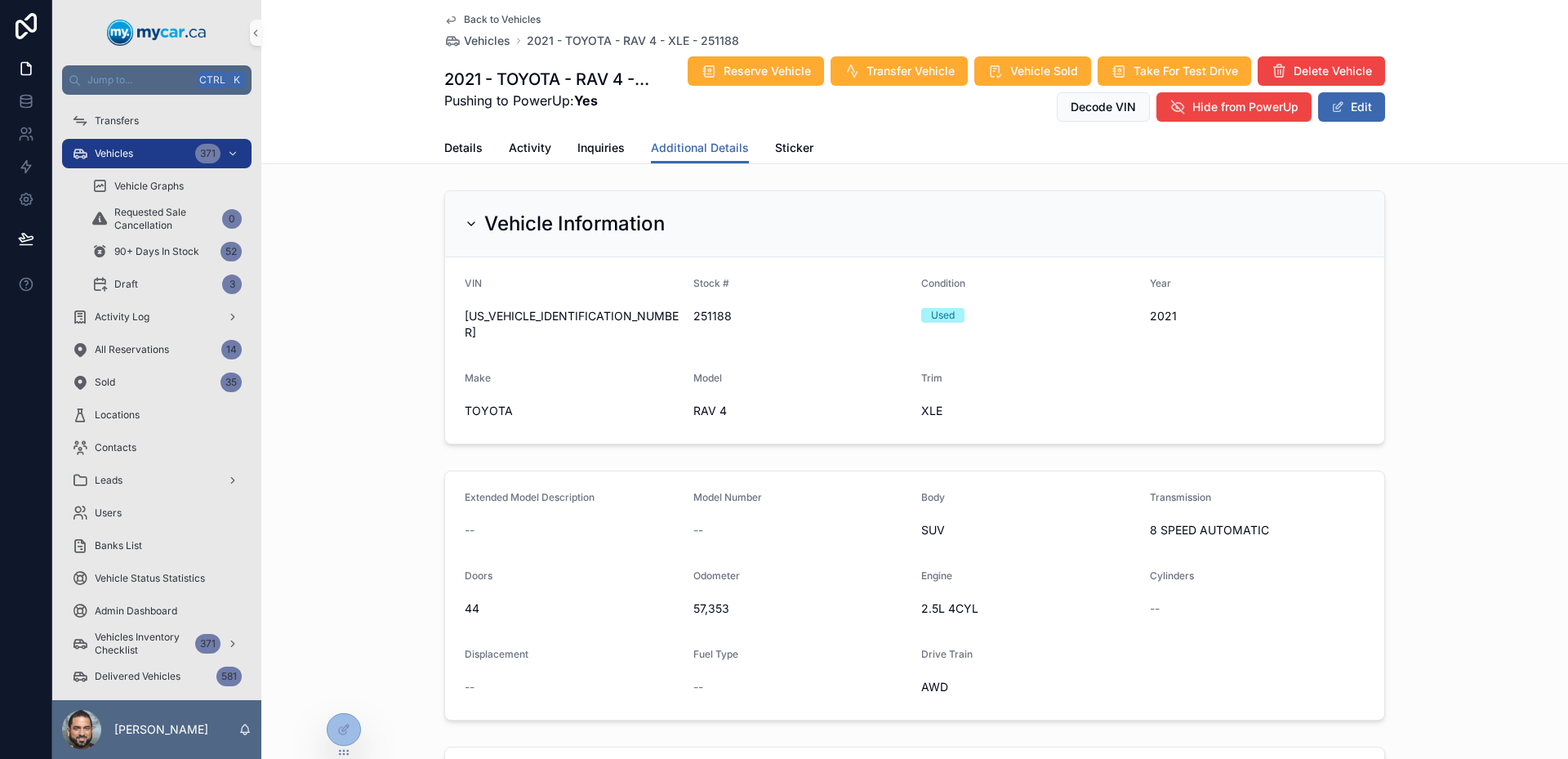
click at [873, 571] on div "Odometer" at bounding box center [801, 579] width 216 height 19
drag, startPoint x: 743, startPoint y: 35, endPoint x: 695, endPoint y: 44, distance: 48.8
click at [695, 44] on div "Back to Vehicles Vehicles 2021 - TOYOTA - RAV 4 - XLE - 251188" at bounding box center [915, 30] width 941 height 36
copy span "251188"
